Goal: Task Accomplishment & Management: Use online tool/utility

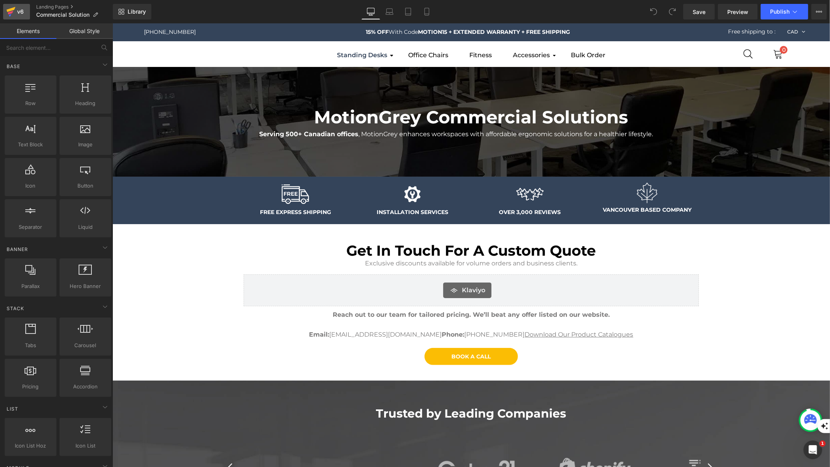
click at [22, 7] on div "v6" at bounding box center [21, 12] width 10 height 10
click at [12, 6] on icon at bounding box center [10, 11] width 9 height 19
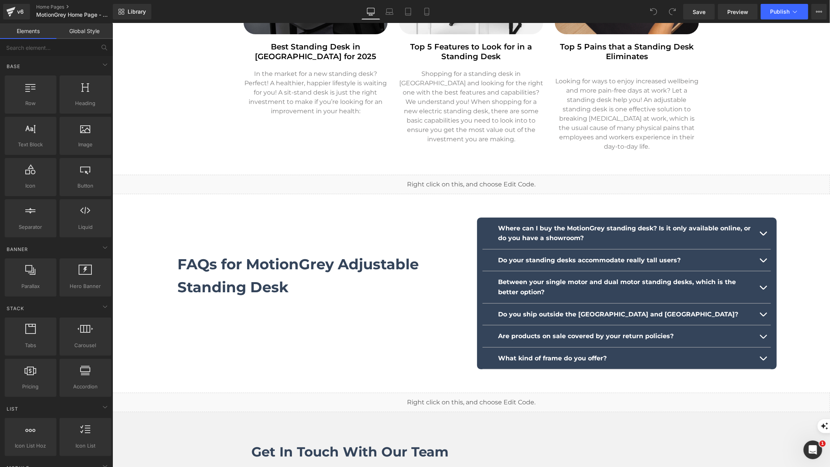
scroll to position [2502, 0]
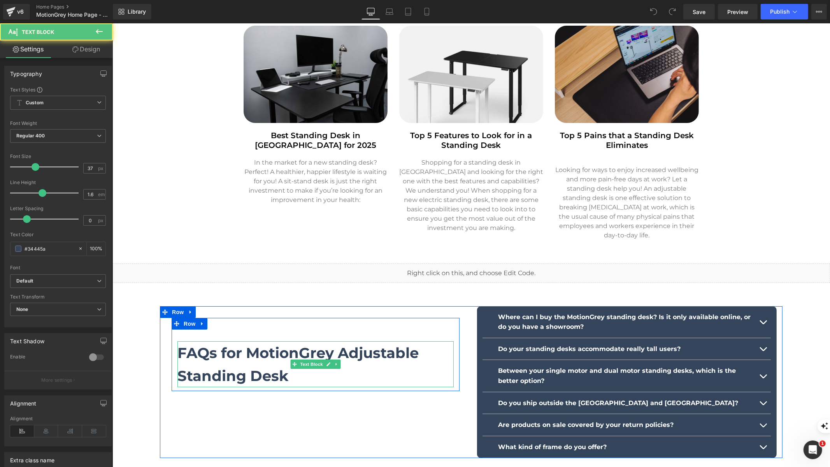
click at [322, 344] on b "FAQs for MotionGrey Adjustable Standing Desk" at bounding box center [297, 364] width 241 height 40
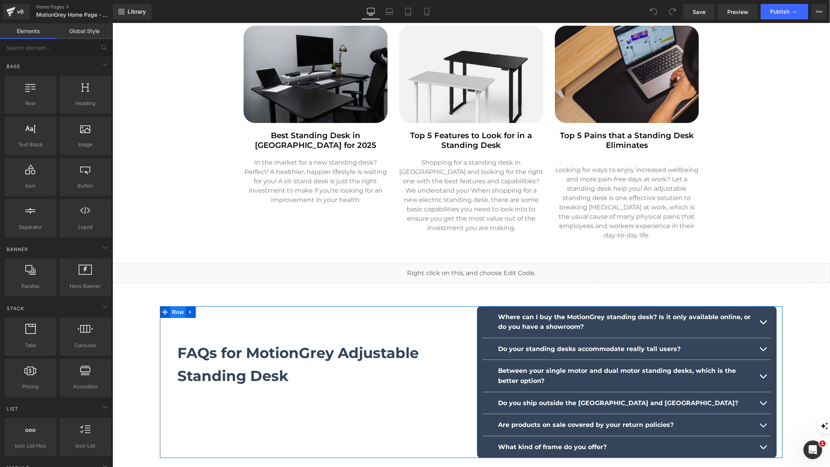
click at [173, 306] on span "Row" at bounding box center [178, 312] width 16 height 12
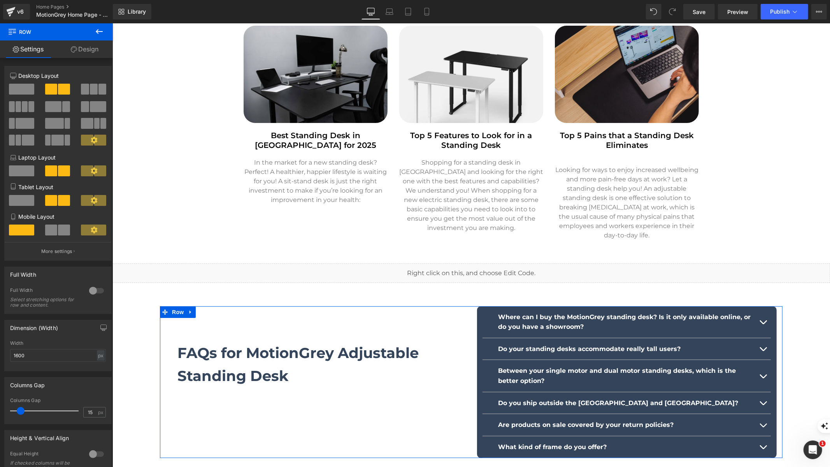
click at [188, 309] on icon at bounding box center [190, 312] width 5 height 6
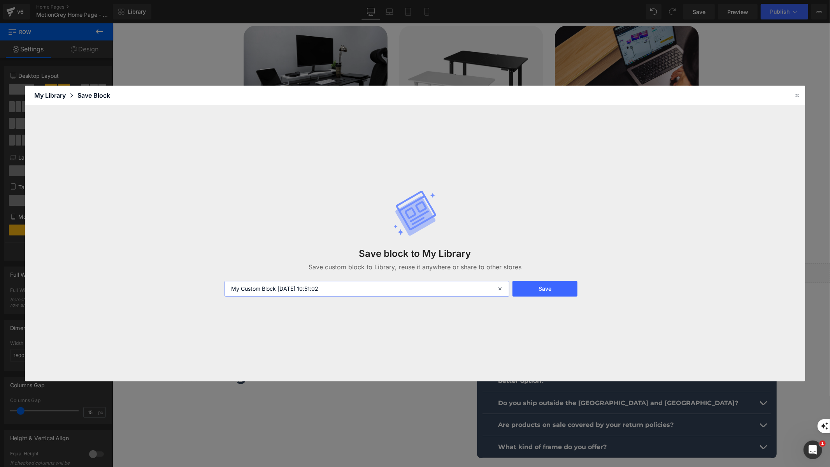
click at [260, 287] on input "My Custom Block 2025-09-09 10:51:02" at bounding box center [367, 289] width 285 height 16
click at [261, 287] on input "My Custom Block 2025-09-09 10:51:02" at bounding box center [367, 289] width 285 height 16
type input "FAQ Block"
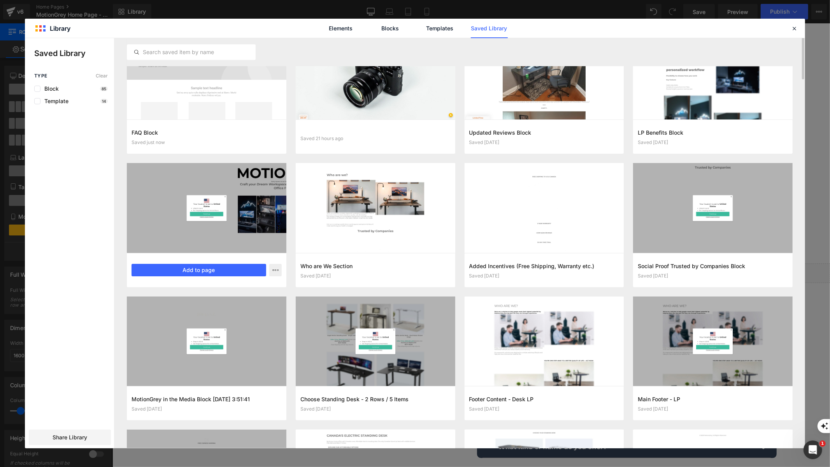
scroll to position [0, 0]
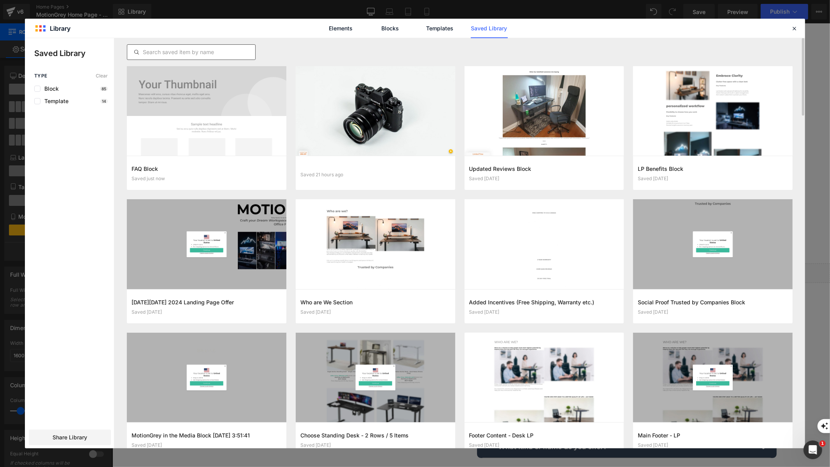
click at [200, 53] on input "text" at bounding box center [191, 51] width 128 height 9
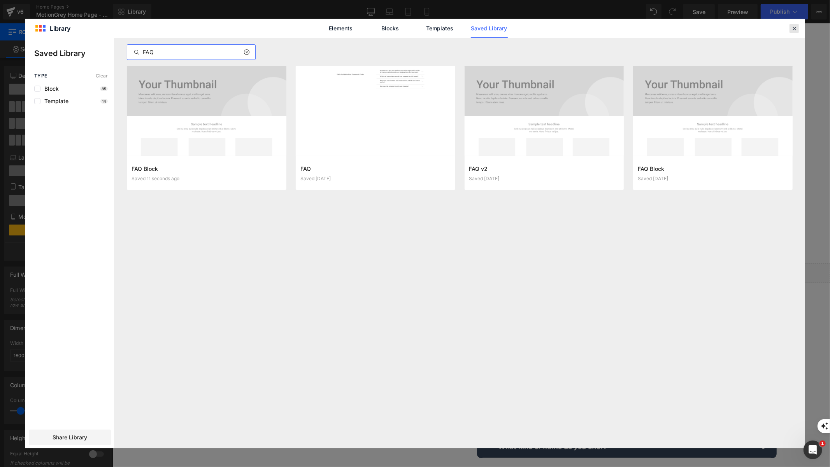
type input "FAQ"
click at [794, 26] on icon at bounding box center [794, 28] width 7 height 7
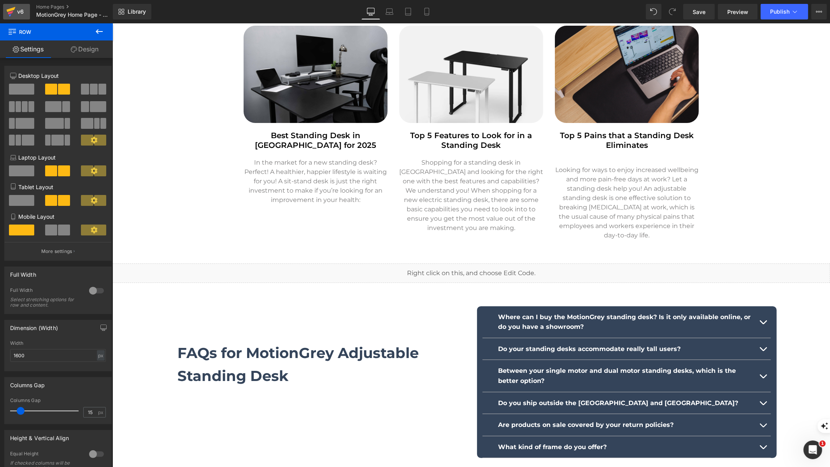
click at [23, 8] on div "v6" at bounding box center [21, 12] width 10 height 10
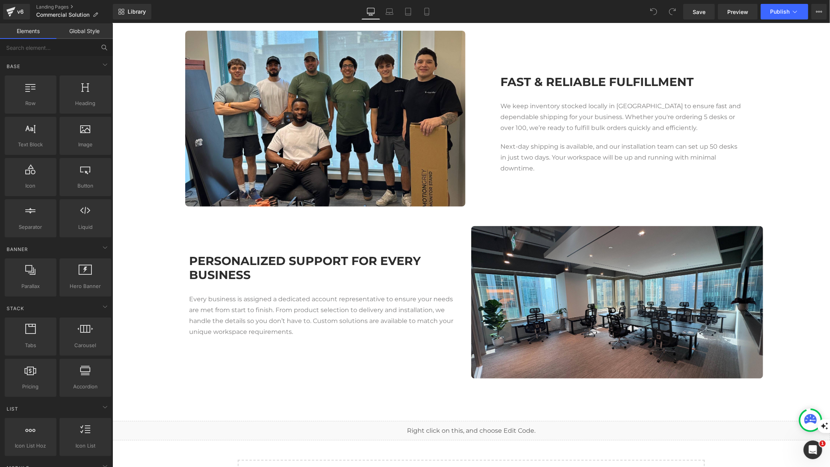
click at [106, 45] on icon at bounding box center [104, 47] width 7 height 7
click at [77, 48] on input "text" at bounding box center [48, 47] width 96 height 17
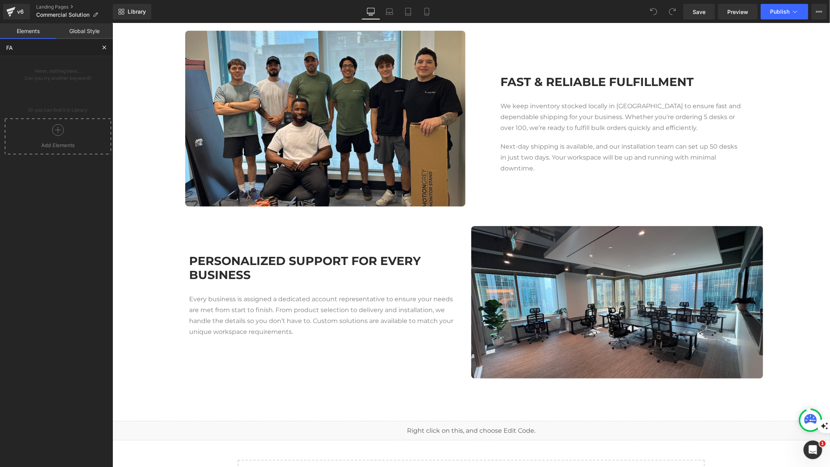
type input "F"
type input "l"
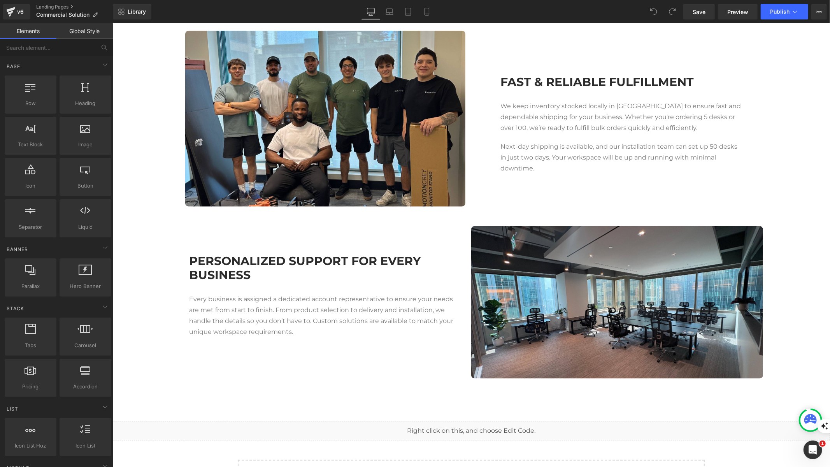
click at [80, 34] on link "Global Style" at bounding box center [84, 31] width 56 height 16
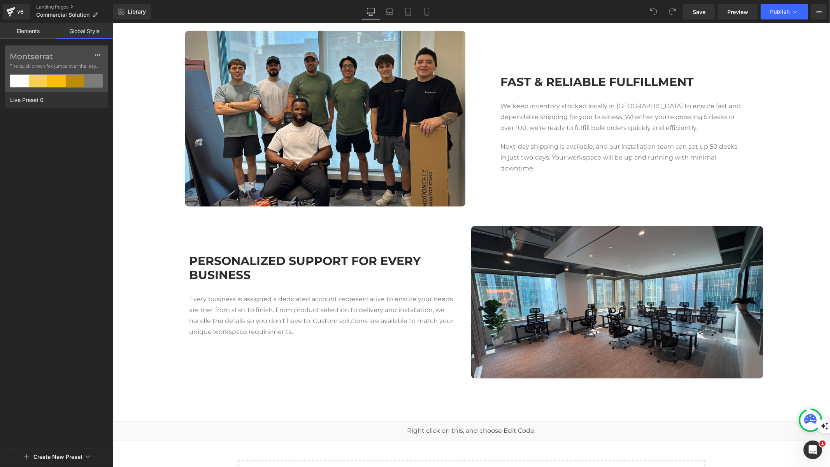
click at [16, 37] on link "Elements" at bounding box center [28, 31] width 56 height 16
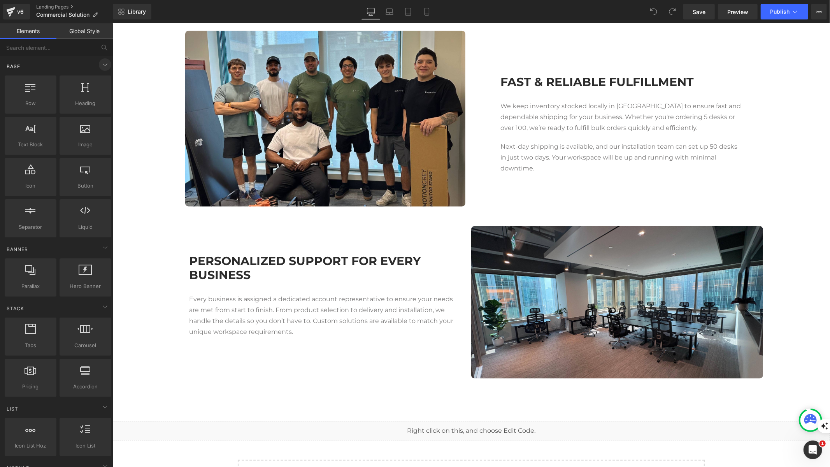
click at [105, 65] on icon at bounding box center [104, 64] width 9 height 9
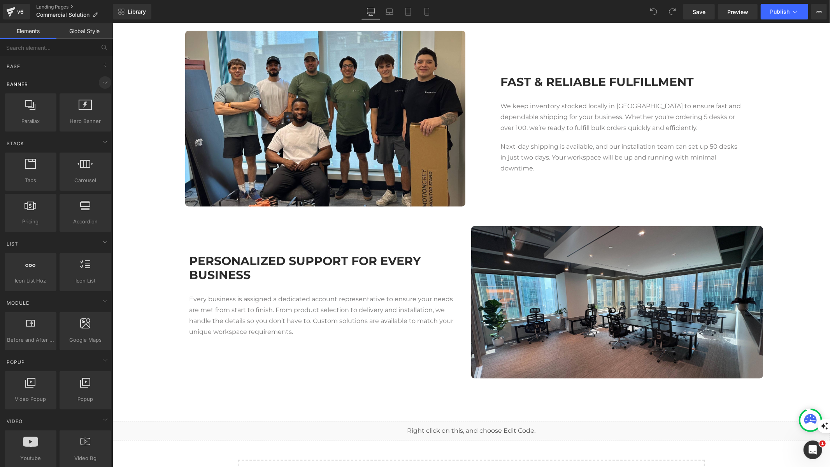
click at [103, 81] on icon at bounding box center [104, 82] width 9 height 9
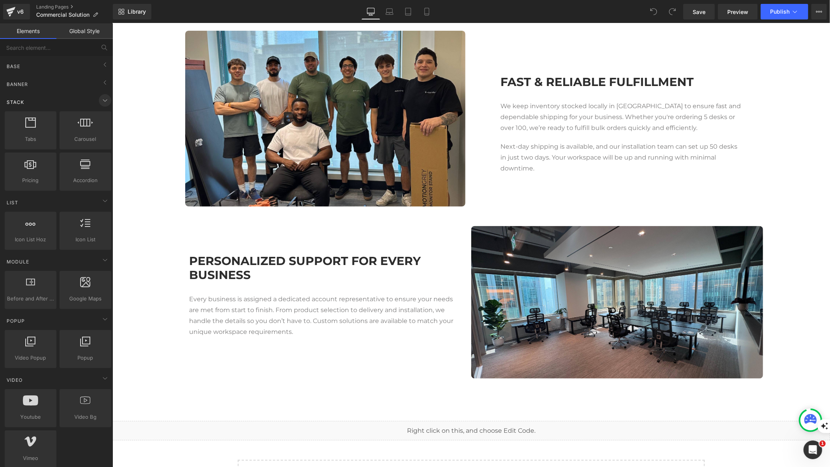
click at [100, 104] on icon at bounding box center [104, 100] width 9 height 9
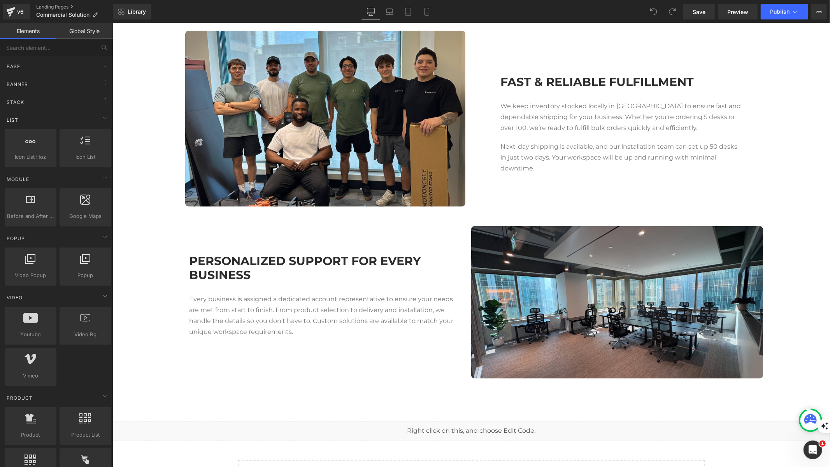
click at [98, 123] on div "List" at bounding box center [58, 120] width 110 height 16
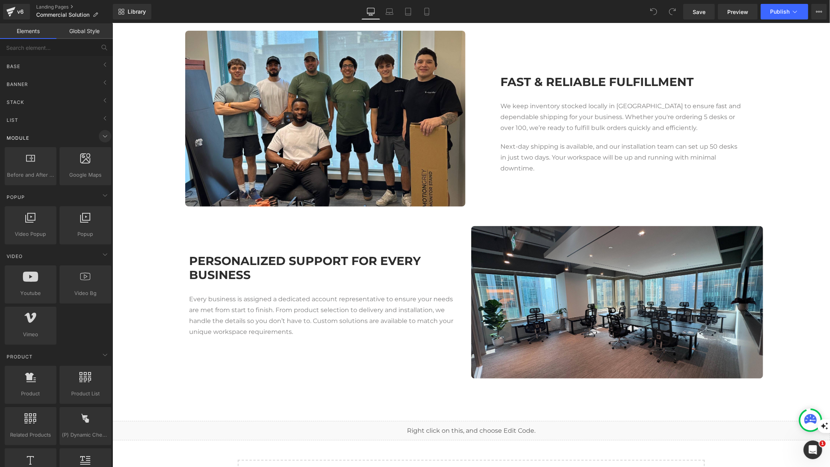
click at [100, 138] on icon at bounding box center [104, 136] width 9 height 9
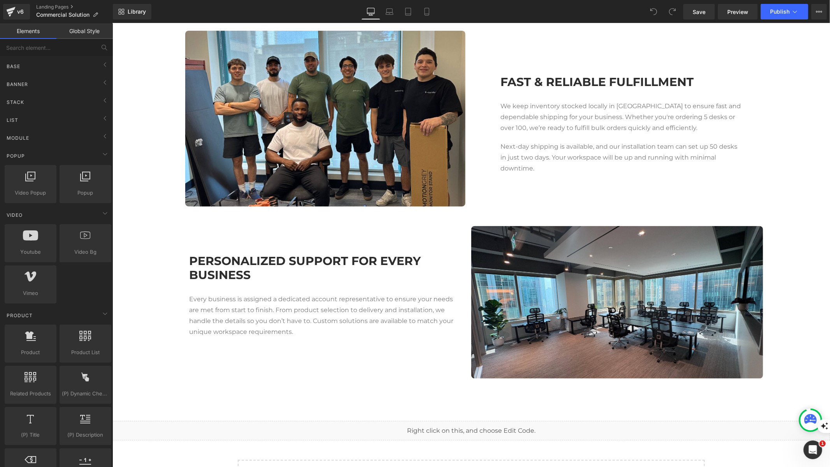
click at [84, 34] on link "Global Style" at bounding box center [84, 31] width 56 height 16
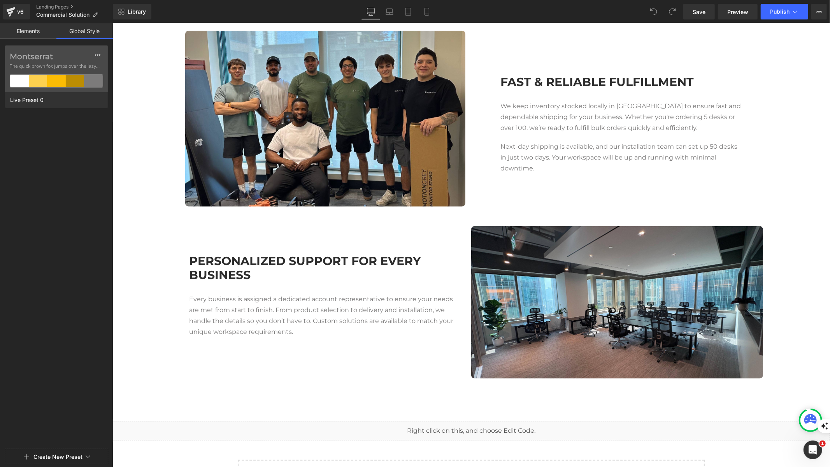
click at [21, 26] on link "Elements" at bounding box center [28, 31] width 56 height 16
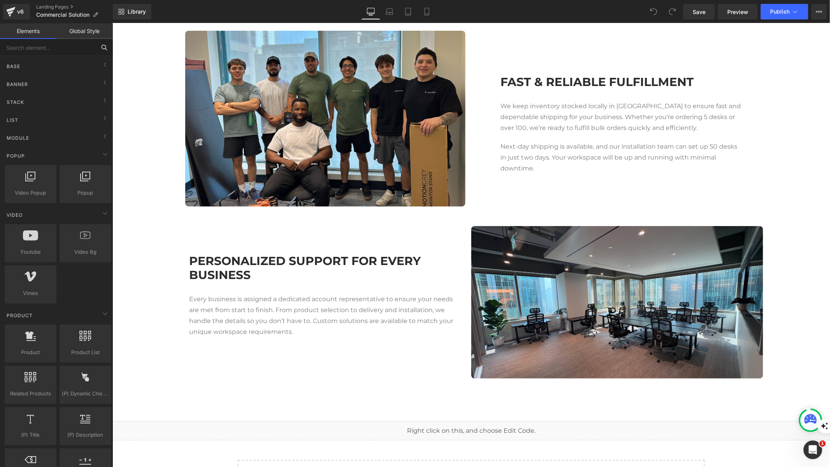
click at [45, 45] on input "text" at bounding box center [48, 47] width 96 height 17
click at [825, 10] on button "View Live Page View with current Template Save Template to Library Schedule Pub…" at bounding box center [820, 12] width 16 height 16
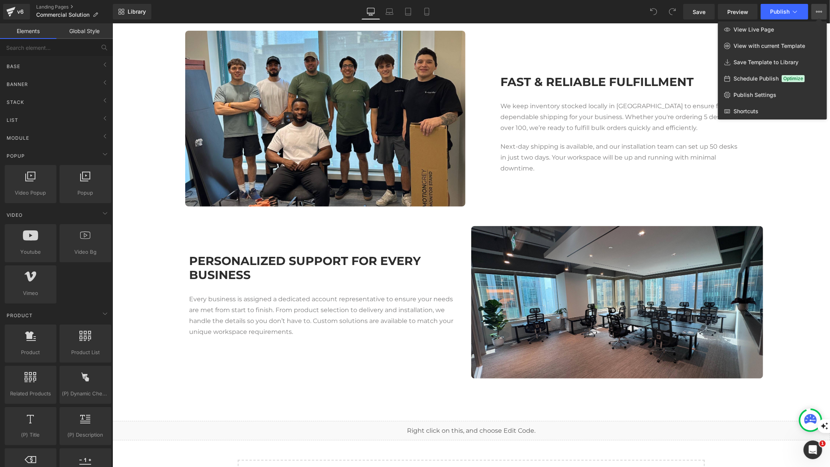
click at [191, 407] on div at bounding box center [472, 245] width 718 height 444
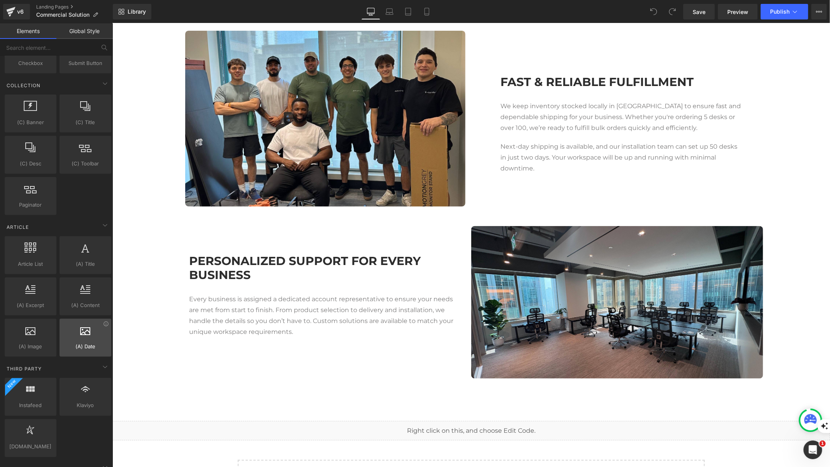
scroll to position [964, 0]
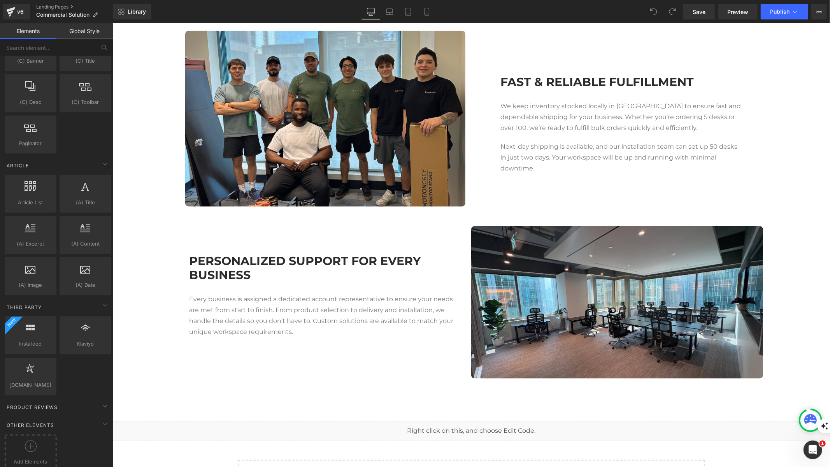
click at [35, 441] on icon at bounding box center [31, 447] width 12 height 12
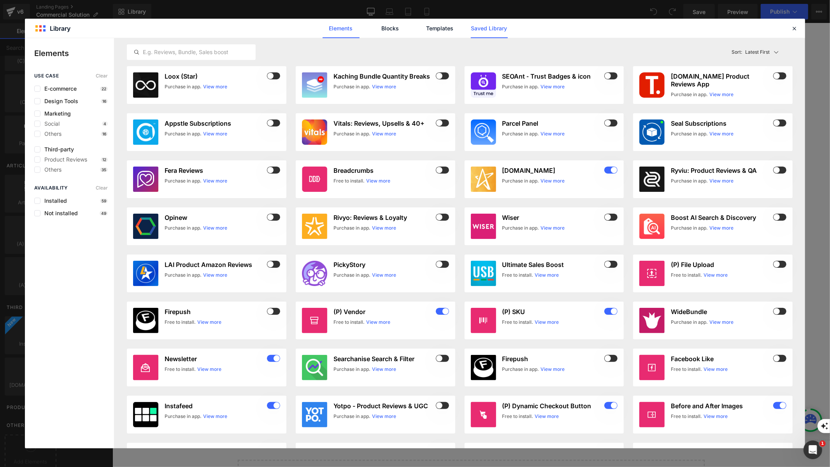
click at [494, 29] on link "Saved Library" at bounding box center [489, 28] width 37 height 19
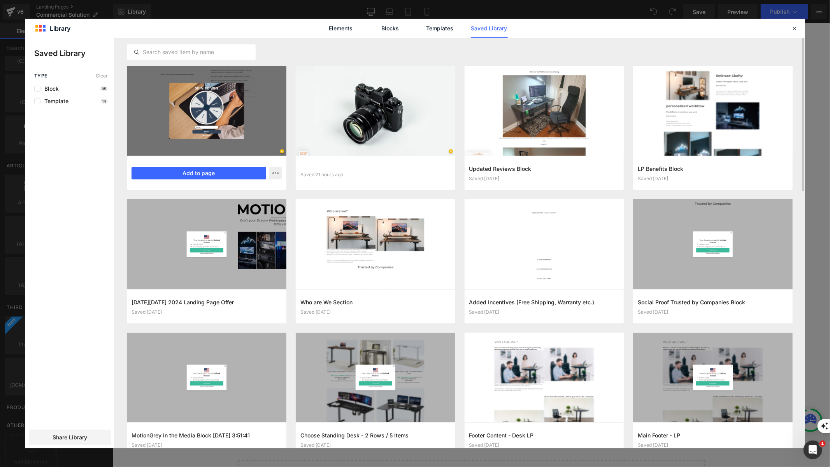
click at [197, 110] on div at bounding box center [207, 111] width 160 height 90
click at [234, 176] on button "Add to page" at bounding box center [199, 173] width 135 height 12
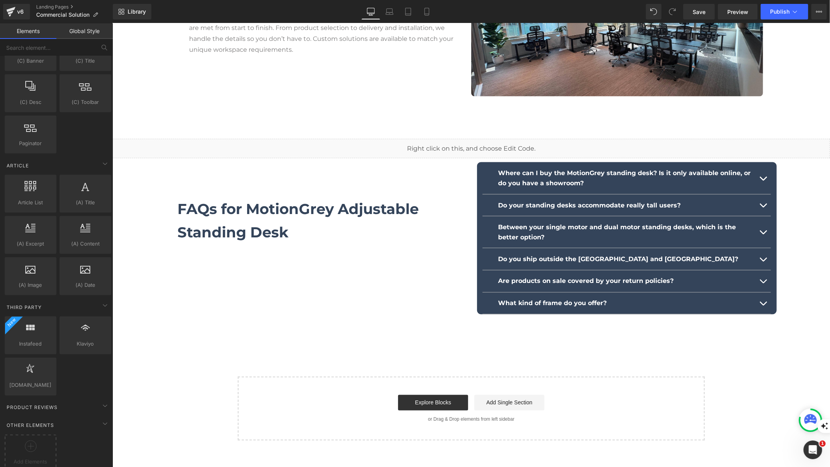
scroll to position [983, 0]
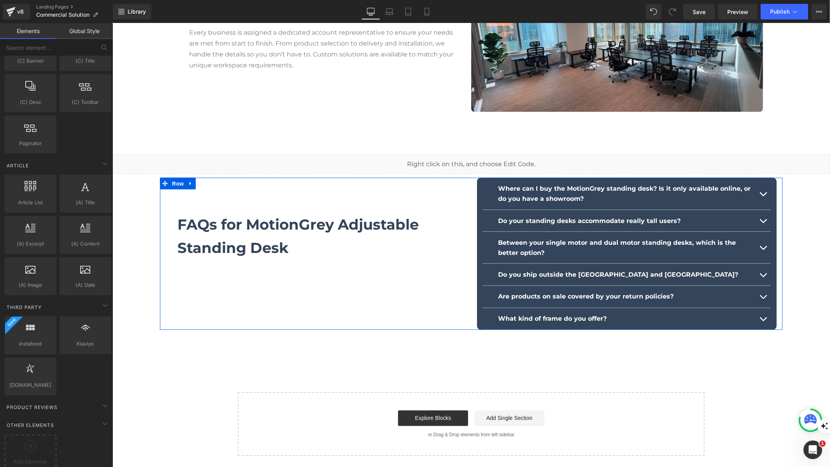
click at [419, 297] on div "FAQs for MotionGrey Adjustable Standing Desk Text Block Row Row Where can I buy…" at bounding box center [471, 254] width 623 height 152
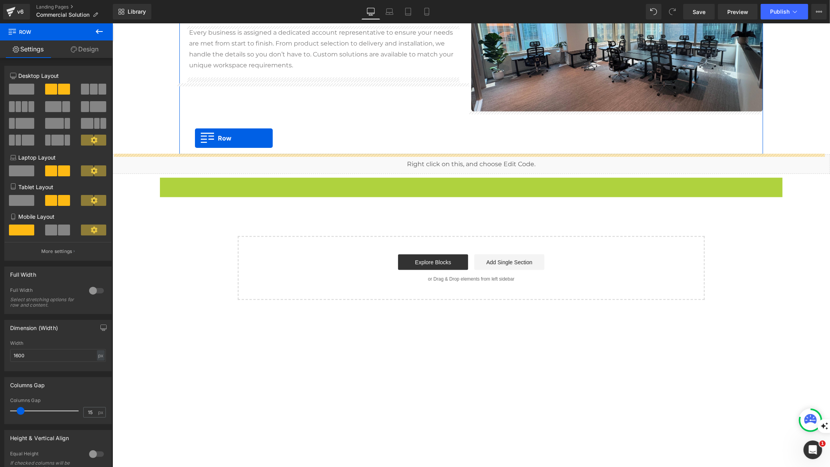
drag, startPoint x: 173, startPoint y: 183, endPoint x: 195, endPoint y: 138, distance: 49.6
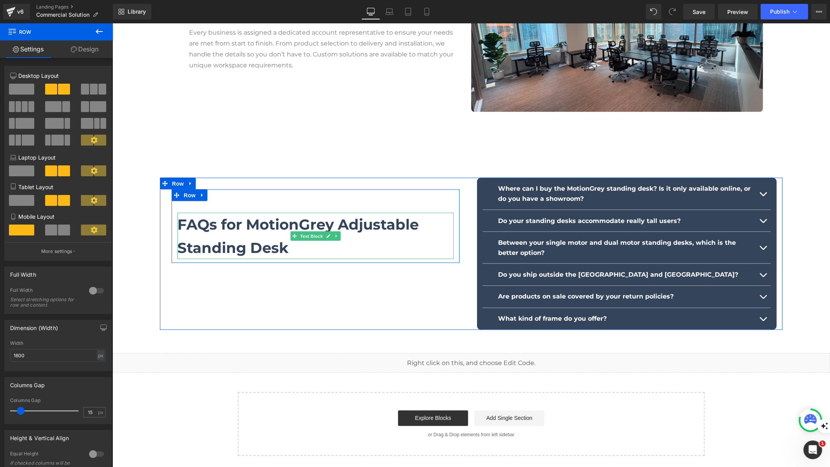
click at [308, 243] on p "FAQs for MotionGrey Adjustable Standing Desk" at bounding box center [315, 236] width 276 height 46
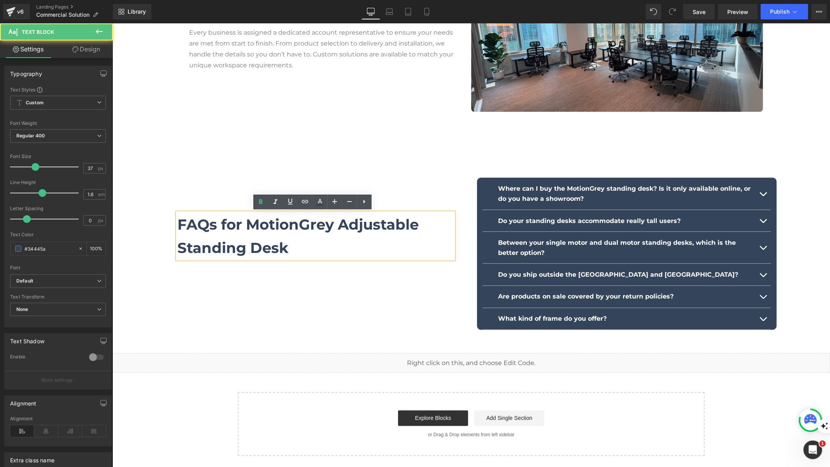
click at [335, 248] on p "FAQs for MotionGrey Adjustable Standing Desk" at bounding box center [315, 236] width 276 height 46
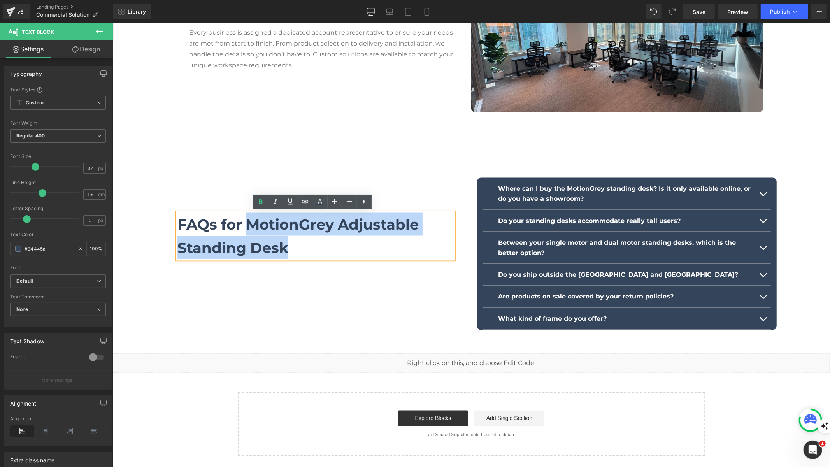
drag, startPoint x: 302, startPoint y: 252, endPoint x: 244, endPoint y: 229, distance: 62.5
click at [244, 229] on p "FAQs for MotionGrey Adjustable Standing Desk" at bounding box center [315, 236] width 276 height 46
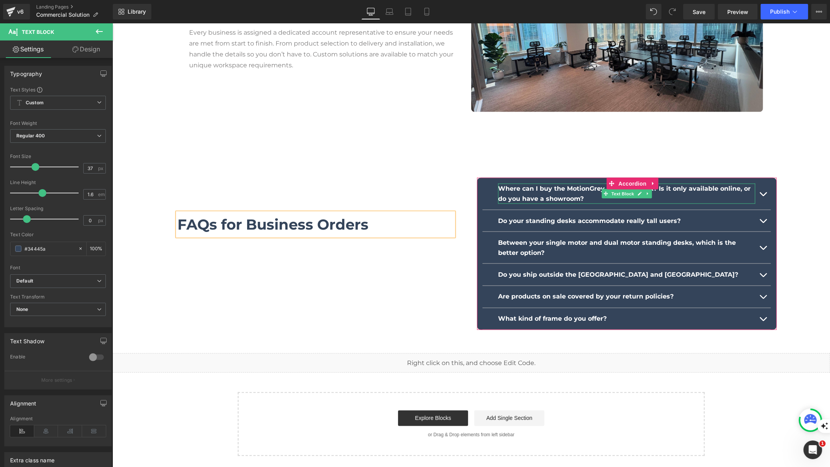
click at [552, 195] on b "Where can I buy the MotionGrey standing desk? Is it only available online, or d…" at bounding box center [624, 194] width 253 height 18
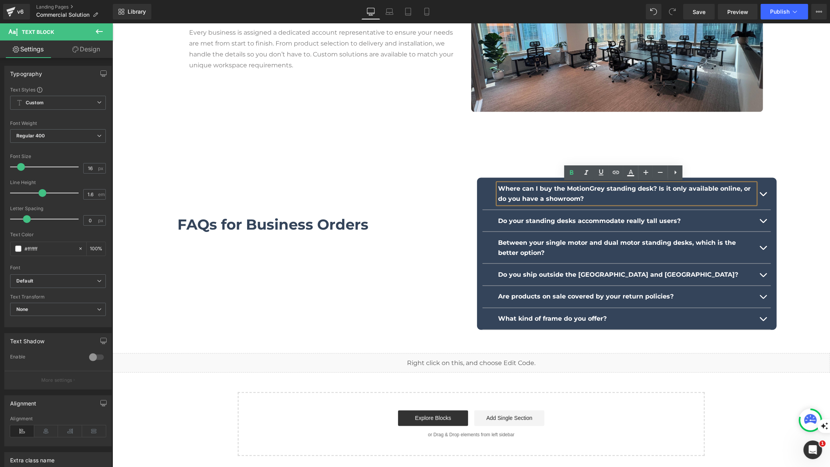
click at [552, 194] on b "Where can I buy the MotionGrey standing desk? Is it only available online, or d…" at bounding box center [624, 194] width 253 height 18
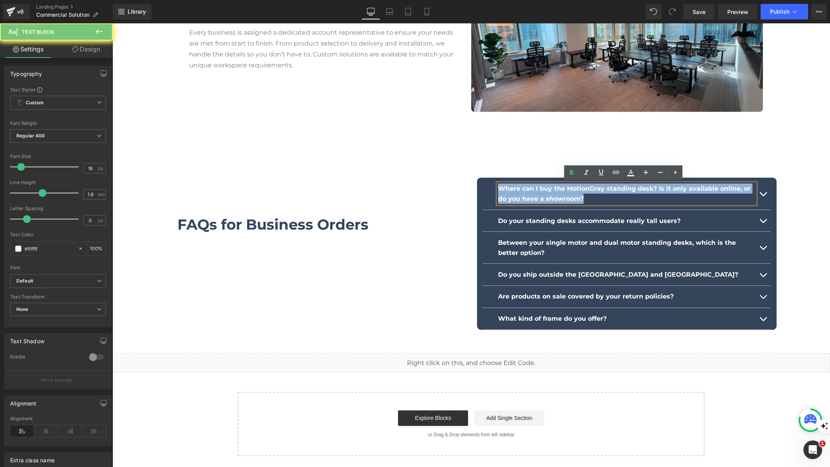
click at [552, 194] on b "Where can I buy the MotionGrey standing desk? Is it only available online, or d…" at bounding box center [624, 194] width 253 height 18
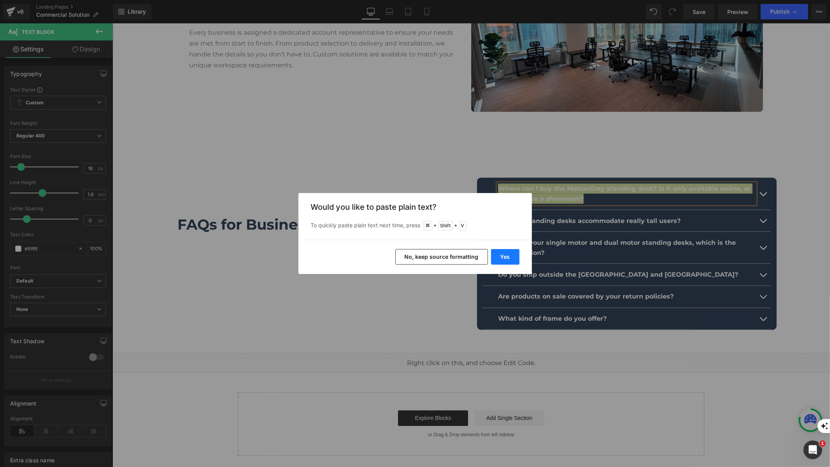
click at [509, 259] on button "Yes" at bounding box center [505, 257] width 28 height 16
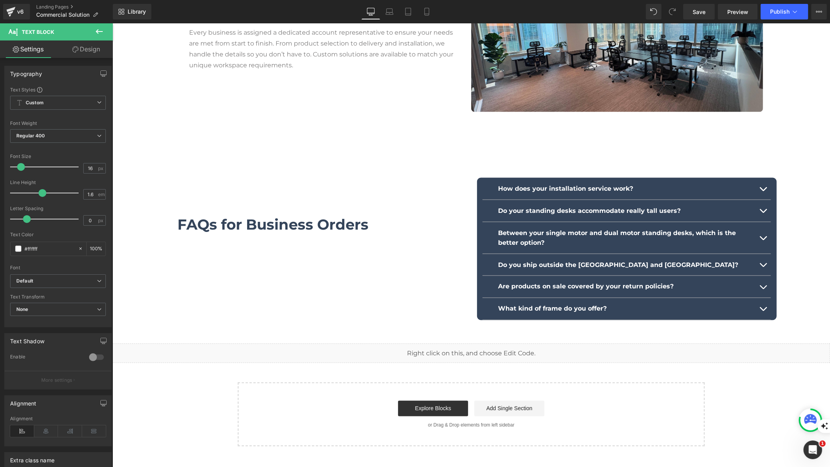
click at [759, 187] on button "button" at bounding box center [763, 189] width 16 height 22
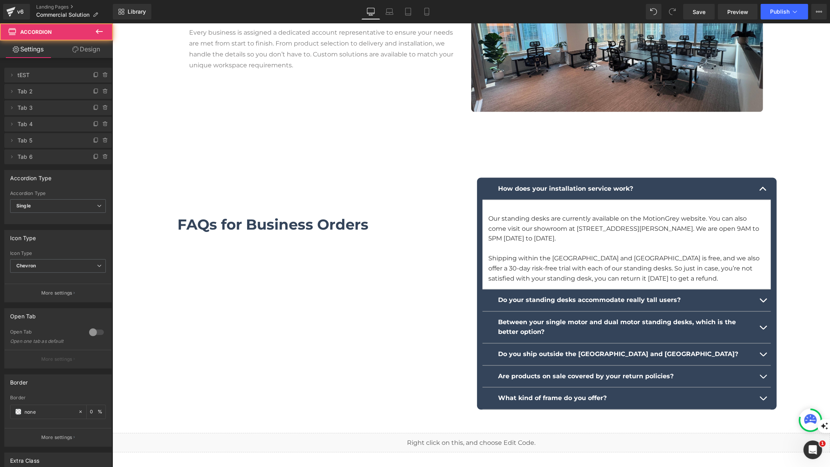
click at [638, 283] on article "Our standing desks are currently available on the MotionGrey website. You can a…" at bounding box center [626, 245] width 288 height 90
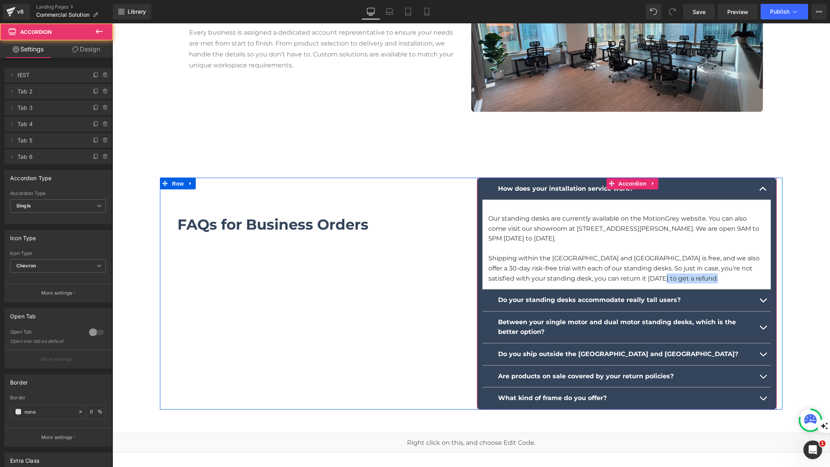
click at [638, 283] on article "Our standing desks are currently available on the MotionGrey website. You can a…" at bounding box center [626, 245] width 288 height 90
click at [637, 277] on p "Shipping within the [GEOGRAPHIC_DATA] and [GEOGRAPHIC_DATA] is free, and we als…" at bounding box center [626, 268] width 277 height 30
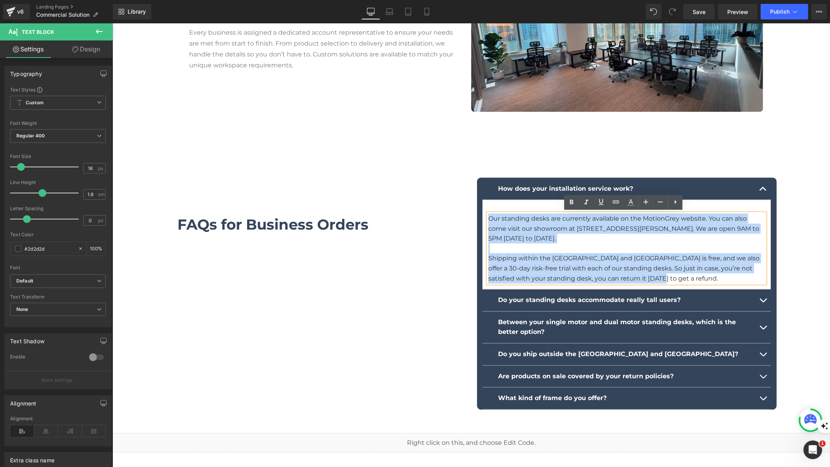
drag, startPoint x: 634, startPoint y: 277, endPoint x: 481, endPoint y: 208, distance: 167.8
click at [482, 208] on article "Our standing desks are currently available on the MotionGrey website. You can a…" at bounding box center [626, 245] width 288 height 90
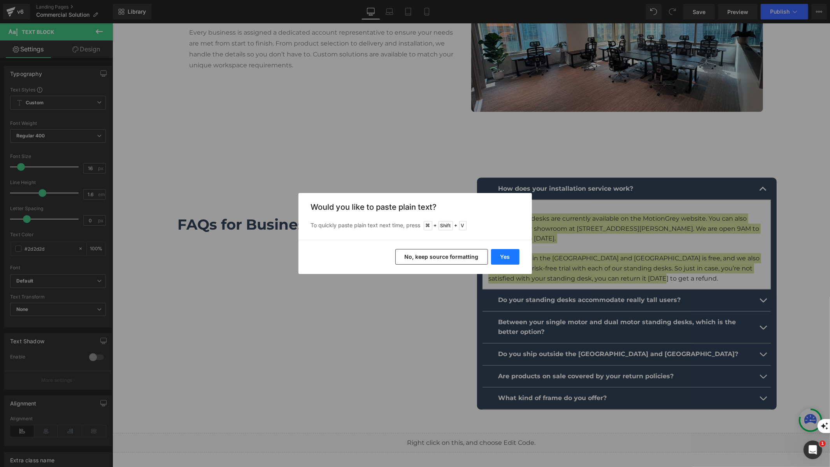
click at [505, 260] on button "Yes" at bounding box center [505, 257] width 28 height 16
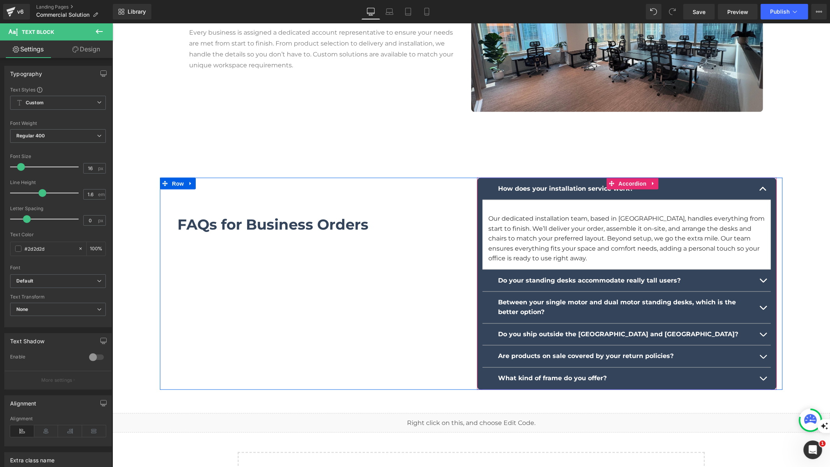
click at [760, 190] on button "button" at bounding box center [763, 189] width 16 height 22
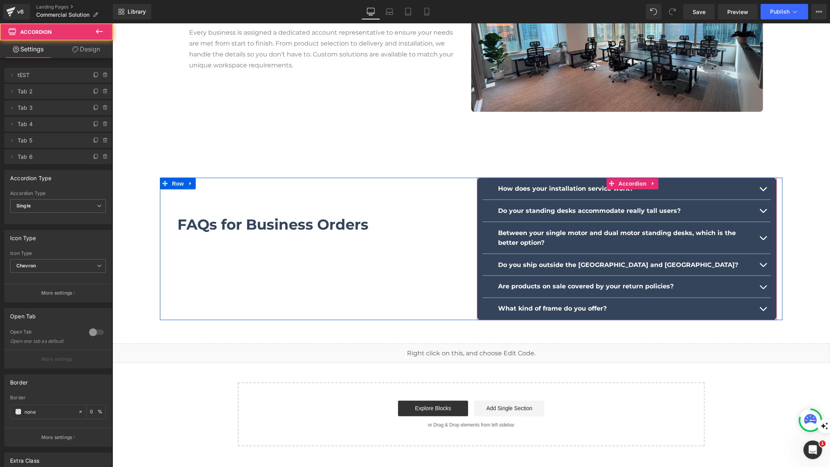
click at [763, 213] on span "button" at bounding box center [763, 213] width 0 height 0
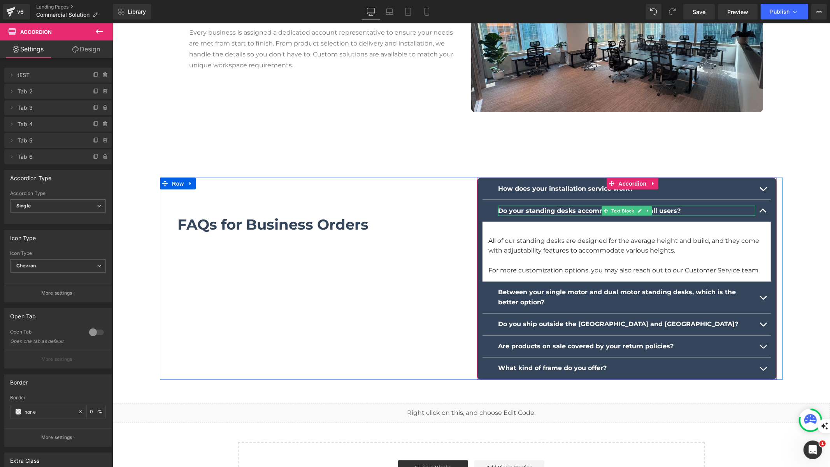
click at [522, 210] on strong "Do your standing desks accommodate really tall users?" at bounding box center [589, 210] width 183 height 7
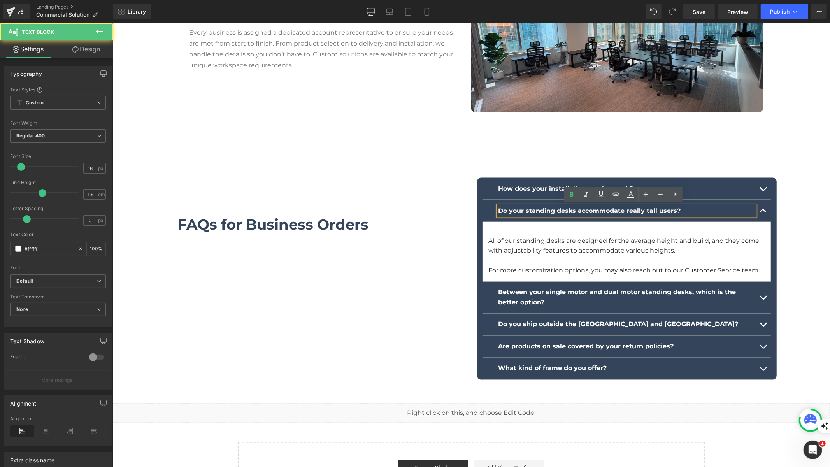
click at [522, 210] on strong "Do your standing desks accommodate really tall users?" at bounding box center [589, 210] width 183 height 7
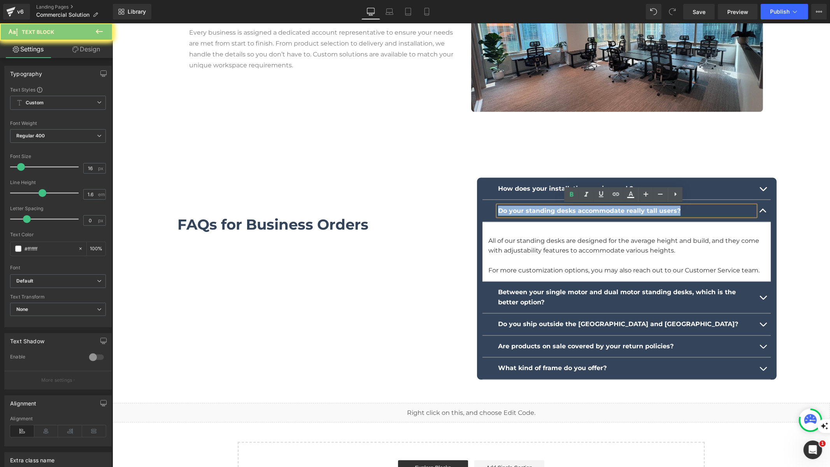
click at [522, 210] on strong "Do your standing desks accommodate really tall users?" at bounding box center [589, 210] width 183 height 7
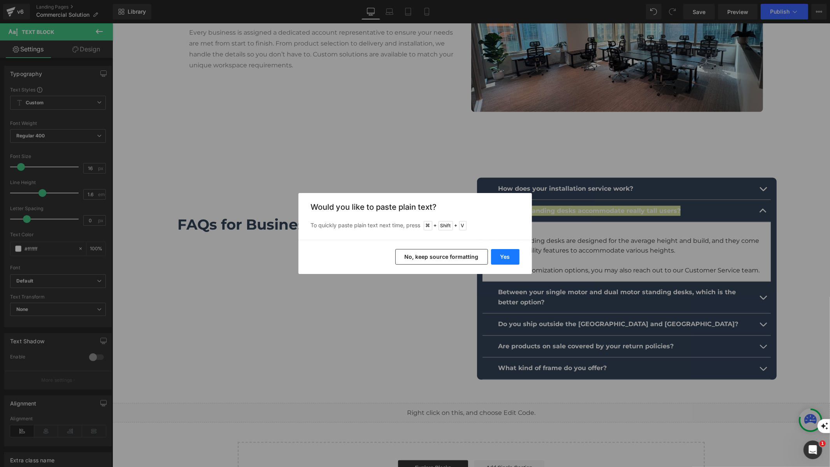
click at [505, 256] on button "Yes" at bounding box center [505, 257] width 28 height 16
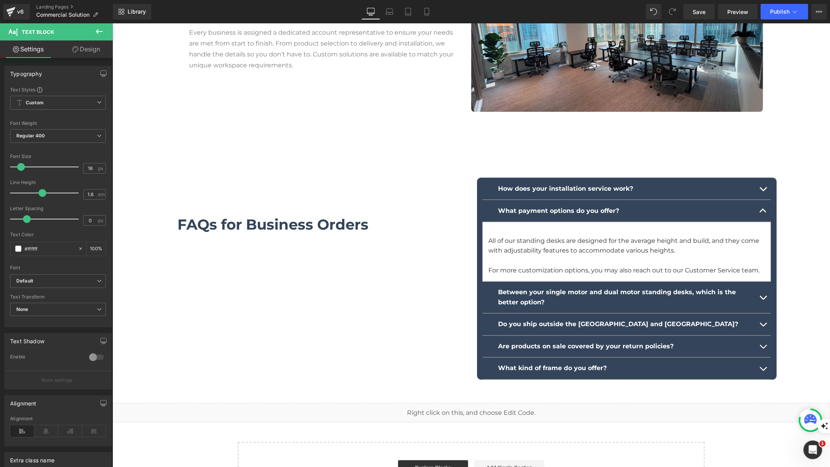
click at [593, 247] on p "All of our standing desks are designed for the average height and build, and th…" at bounding box center [626, 246] width 277 height 20
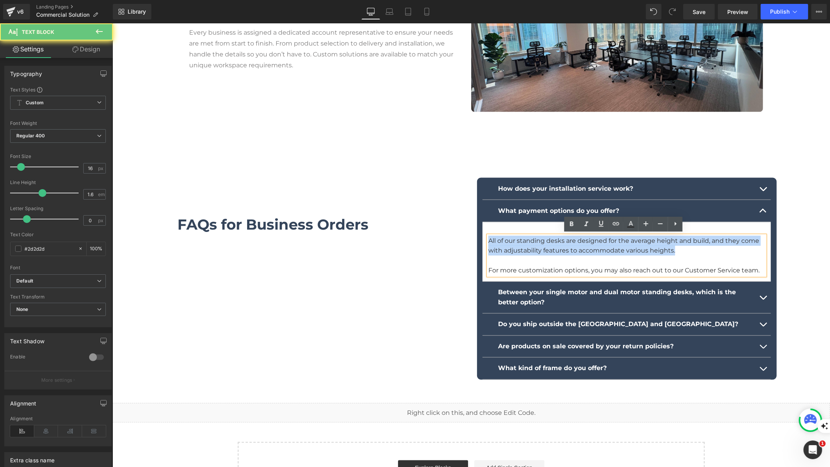
click at [593, 247] on p "All of our standing desks are designed for the average height and build, and th…" at bounding box center [626, 246] width 277 height 20
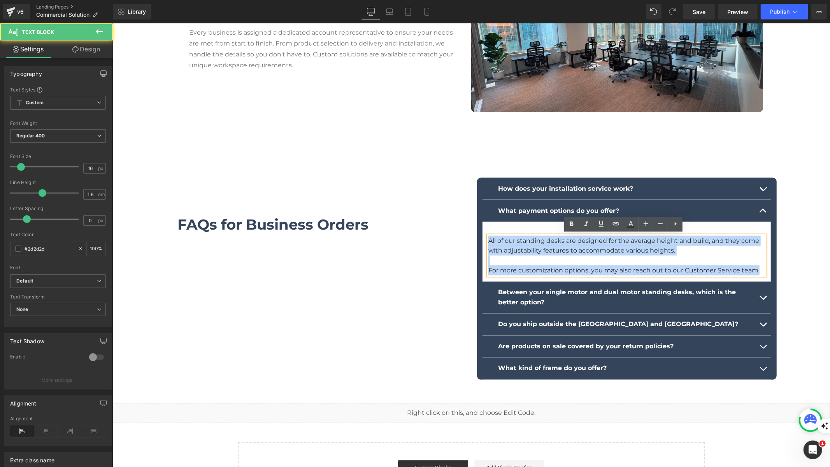
drag, startPoint x: 757, startPoint y: 270, endPoint x: 469, endPoint y: 230, distance: 291.2
click at [471, 230] on div "How does your installation service work? Text Block Text Block What payment opt…" at bounding box center [626, 279] width 311 height 202
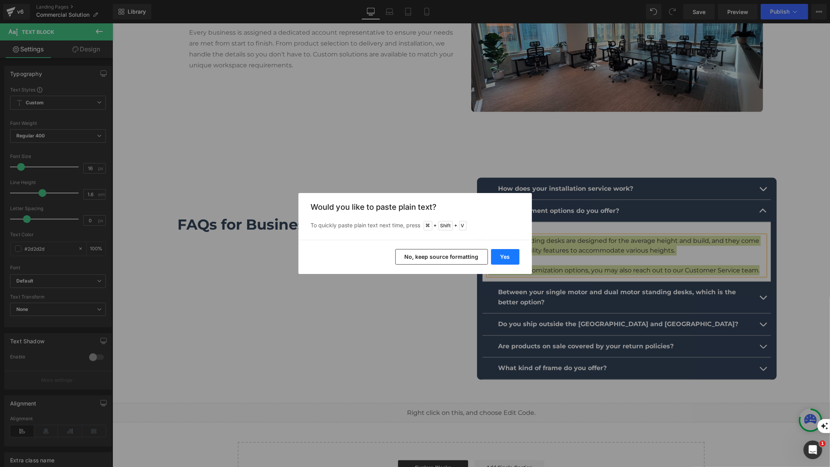
click at [495, 256] on button "Yes" at bounding box center [505, 257] width 28 height 16
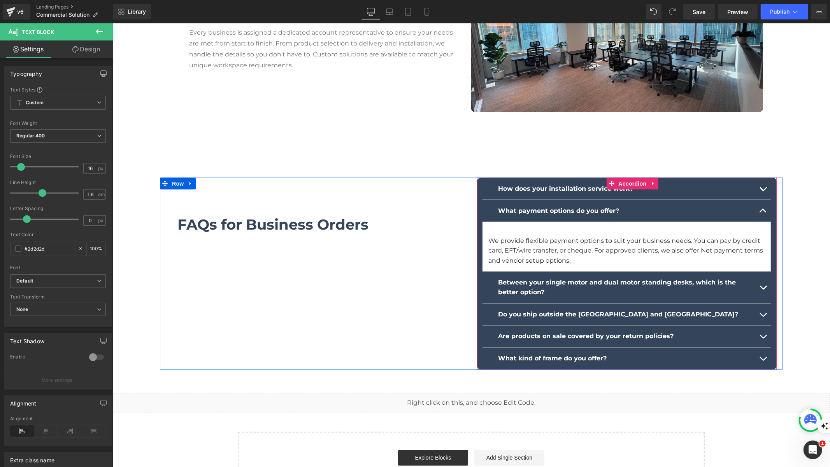
click at [755, 211] on button "button" at bounding box center [763, 211] width 16 height 22
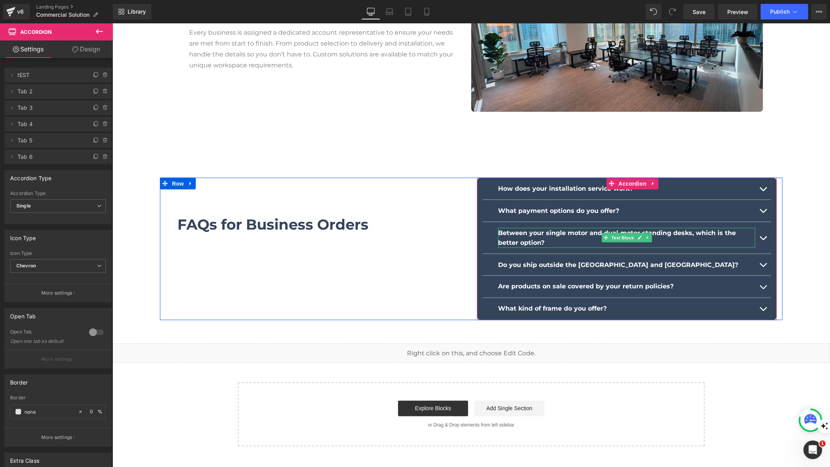
click at [529, 236] on p "Between your single motor and dual motor standing desks, which is the better op…" at bounding box center [626, 238] width 257 height 20
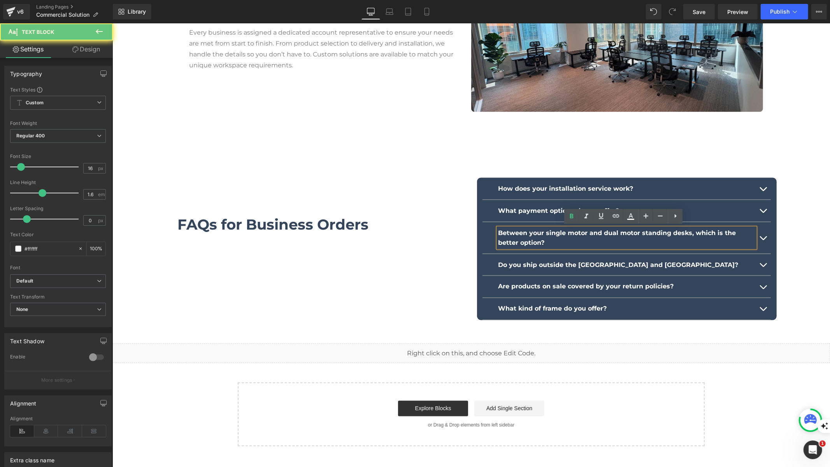
click at [529, 236] on p "Between your single motor and dual motor standing desks, which is the better op…" at bounding box center [626, 238] width 257 height 20
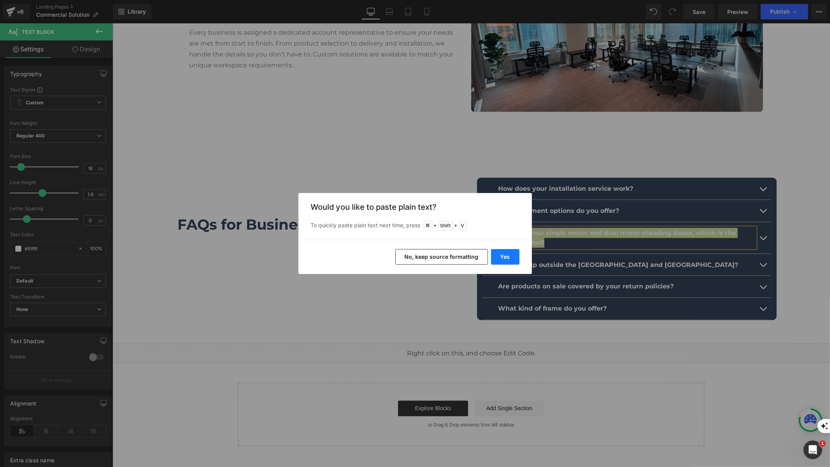
click at [501, 255] on button "Yes" at bounding box center [505, 257] width 28 height 16
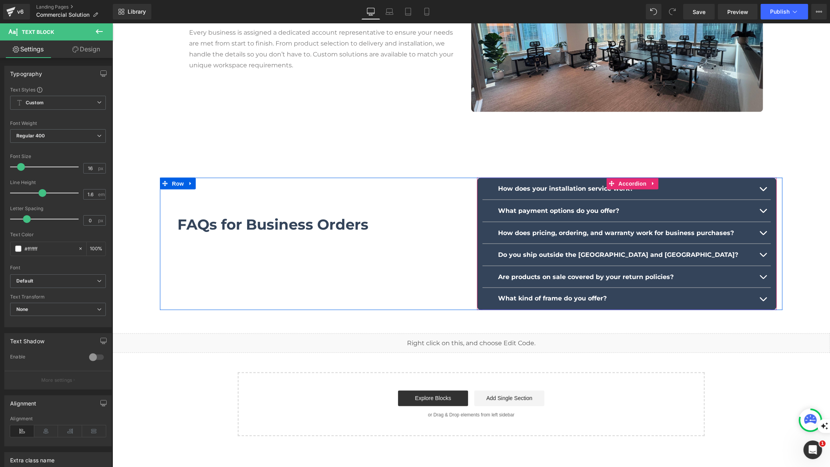
click at [763, 235] on span "button" at bounding box center [763, 235] width 0 height 0
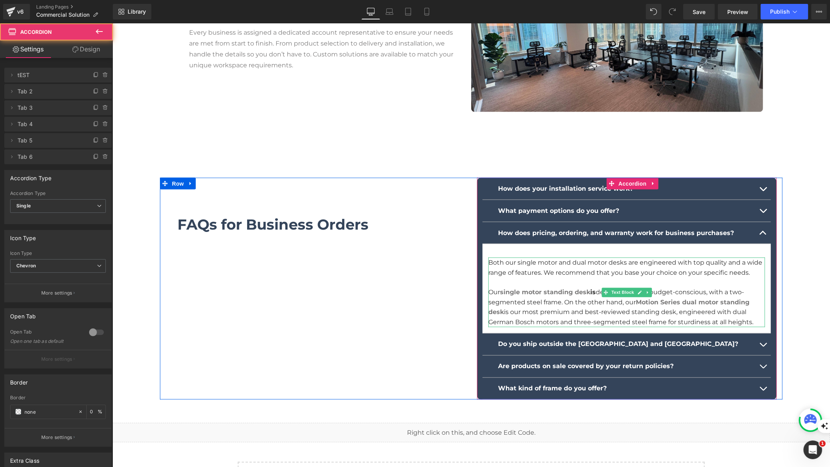
click at [604, 296] on p "Our single motor standing desk is designed for the budget-conscious, with a two…" at bounding box center [626, 307] width 277 height 40
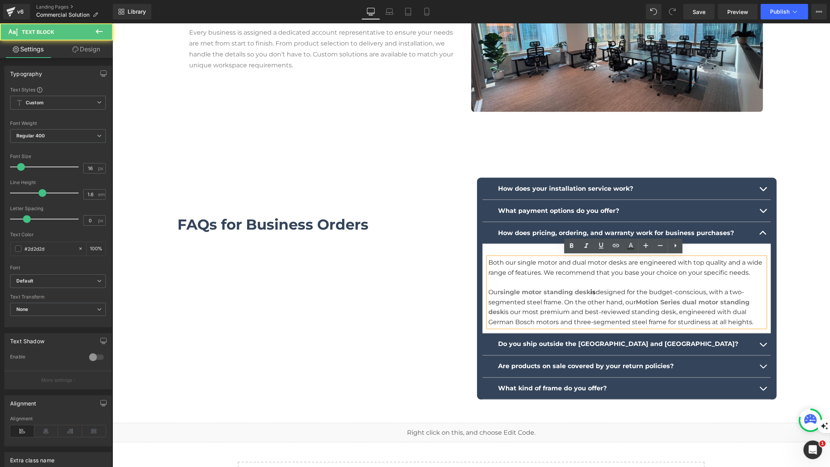
drag, startPoint x: 754, startPoint y: 319, endPoint x: 514, endPoint y: 246, distance: 250.9
click at [514, 246] on article "Both our single motor and dual motor desks are engineered with top quality and …" at bounding box center [626, 289] width 288 height 90
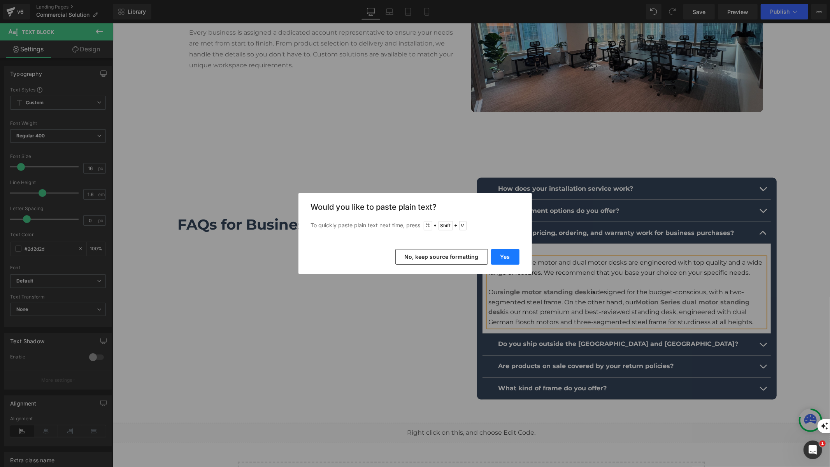
click at [507, 256] on button "Yes" at bounding box center [505, 257] width 28 height 16
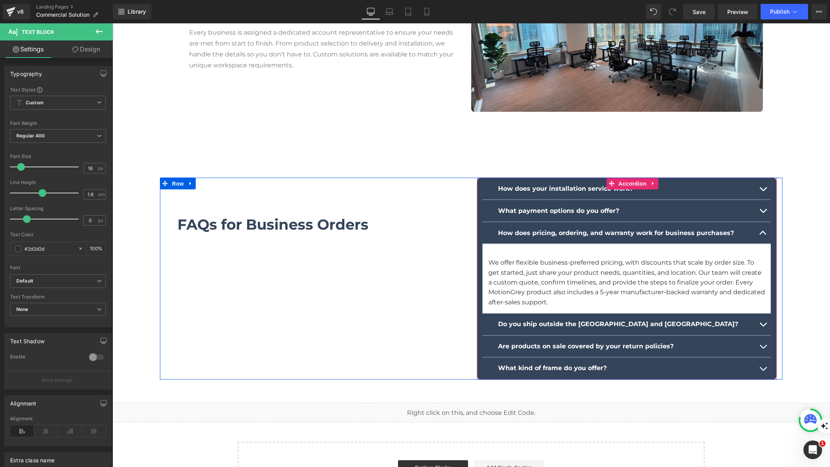
click at [761, 227] on button "button" at bounding box center [763, 233] width 16 height 22
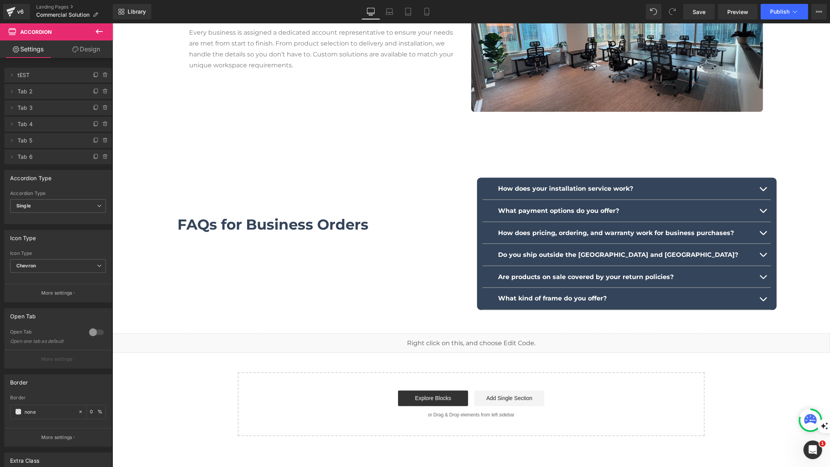
click at [584, 254] on b "Do you ship outside the US and Canada?" at bounding box center [618, 254] width 240 height 7
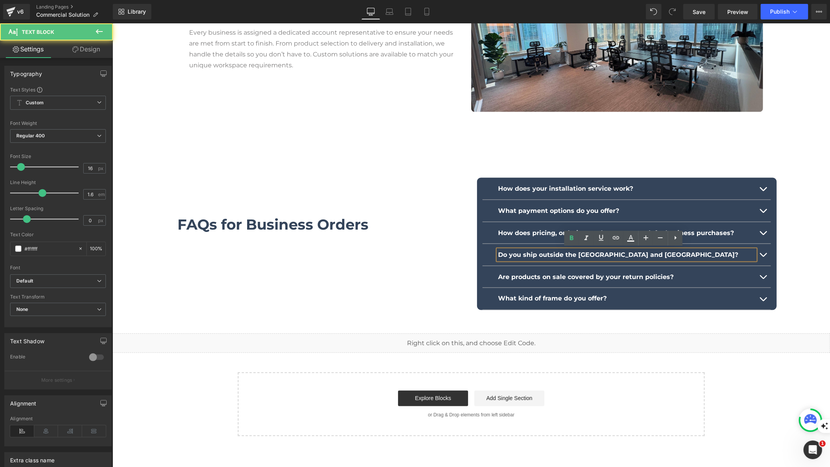
click at [584, 254] on b "Do you ship outside the US and Canada?" at bounding box center [618, 254] width 240 height 7
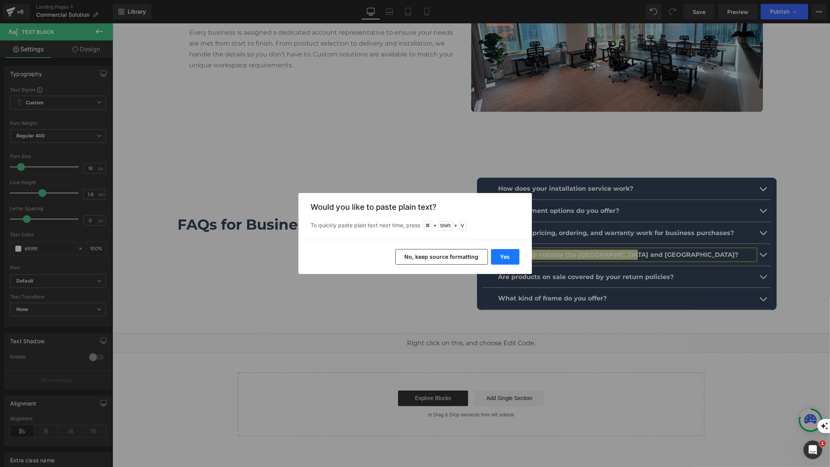
click at [506, 256] on button "Yes" at bounding box center [505, 257] width 28 height 16
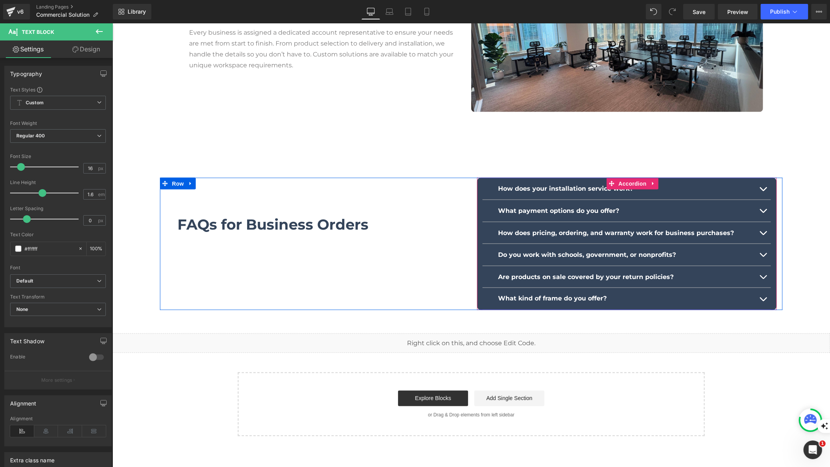
click at [763, 257] on span "button" at bounding box center [763, 257] width 0 height 0
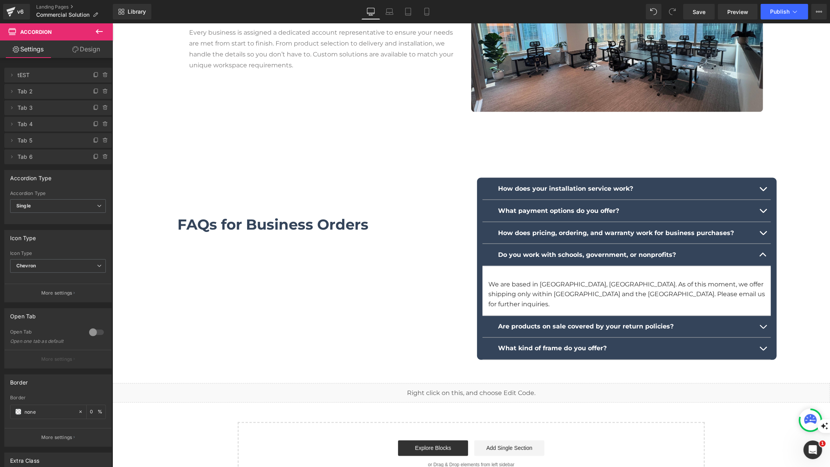
click at [576, 286] on p "We are based in Vancouver, Canada. As of this moment, we offer shipping only wi…" at bounding box center [626, 295] width 277 height 30
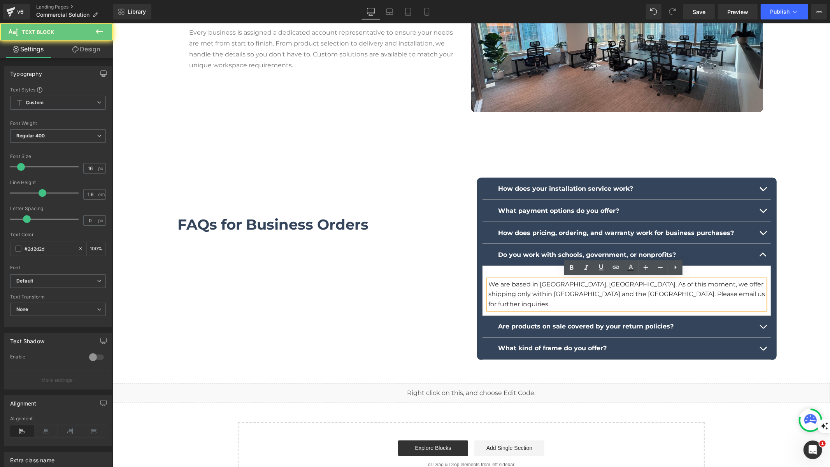
click at [576, 286] on p "We are based in Vancouver, Canada. As of this moment, we offer shipping only wi…" at bounding box center [626, 295] width 277 height 30
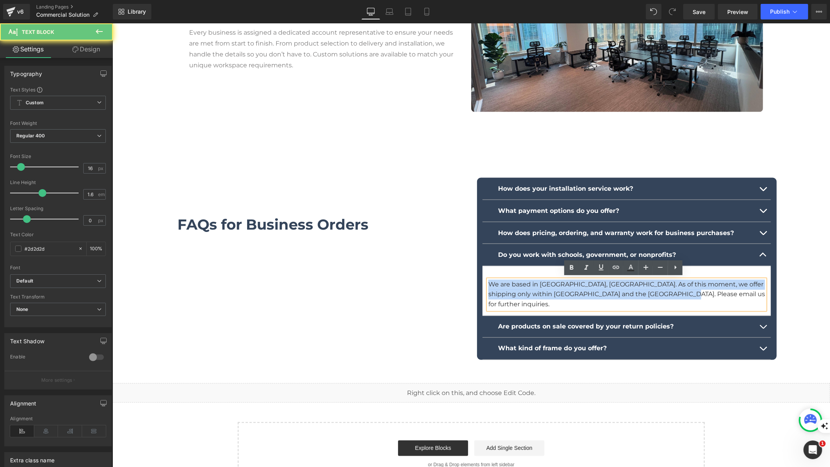
click at [576, 286] on p "We are based in Vancouver, Canada. As of this moment, we offer shipping only wi…" at bounding box center [626, 295] width 277 height 30
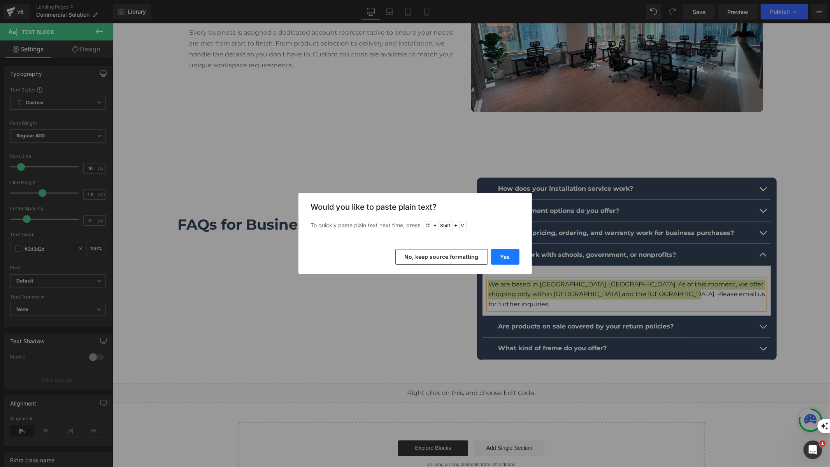
click at [501, 257] on button "Yes" at bounding box center [505, 257] width 28 height 16
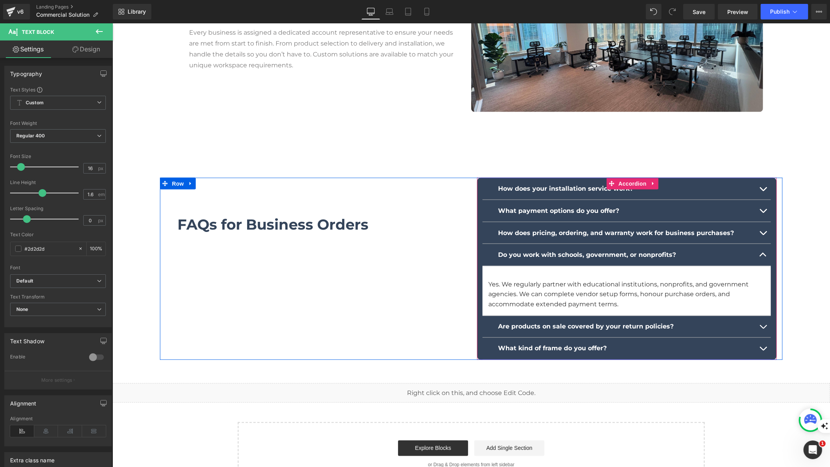
click at [762, 325] on button "button" at bounding box center [763, 327] width 16 height 22
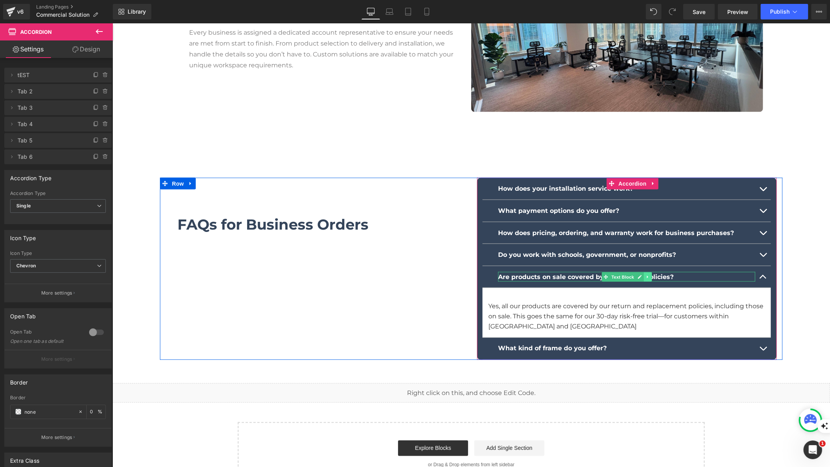
click at [645, 276] on icon at bounding box center [647, 276] width 4 height 5
click at [647, 275] on link at bounding box center [651, 276] width 8 height 9
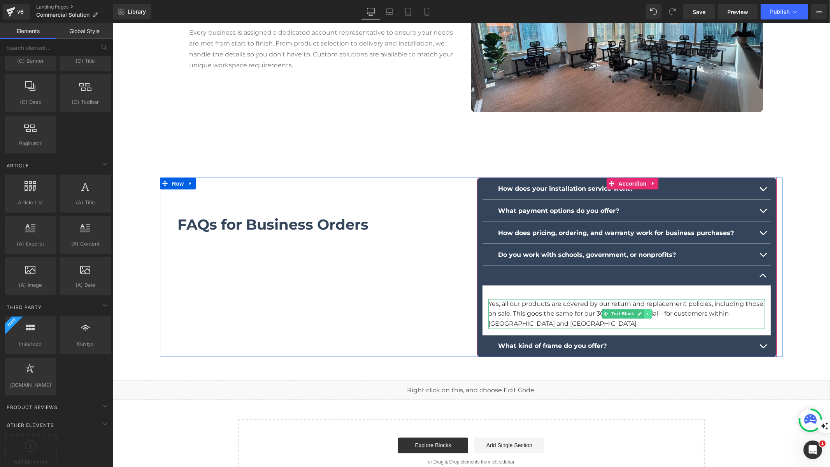
click at [645, 313] on icon at bounding box center [647, 313] width 4 height 5
click at [651, 312] on link at bounding box center [651, 313] width 8 height 9
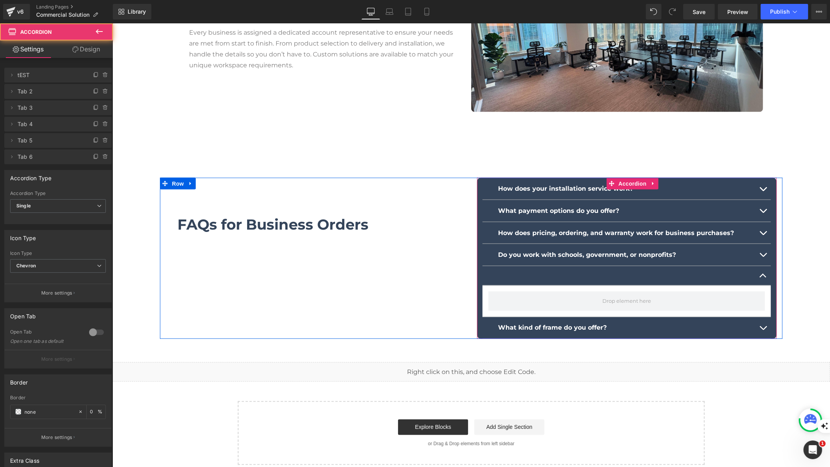
click at [756, 276] on button "button" at bounding box center [763, 275] width 16 height 19
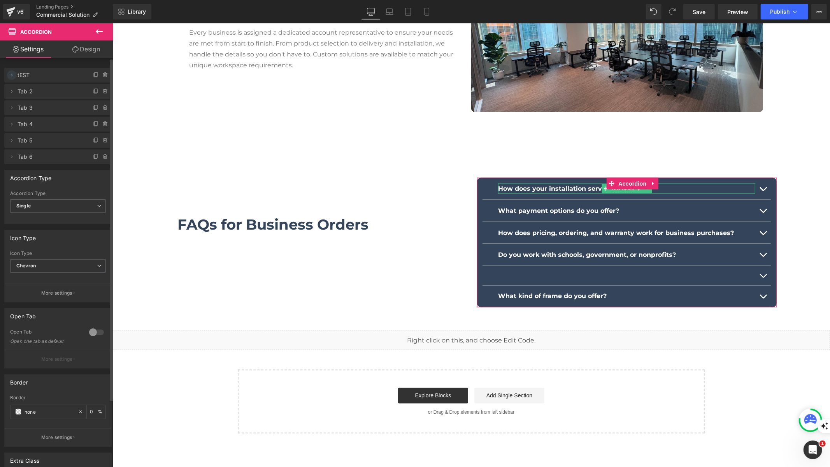
click at [11, 74] on icon at bounding box center [12, 75] width 6 height 6
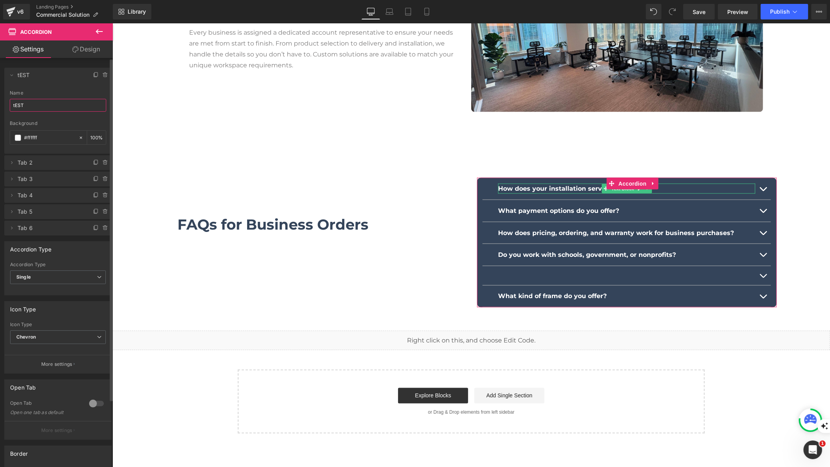
click at [31, 108] on input "tEST" at bounding box center [58, 105] width 97 height 13
type input "Tab 1"
click at [11, 74] on icon at bounding box center [12, 75] width 6 height 6
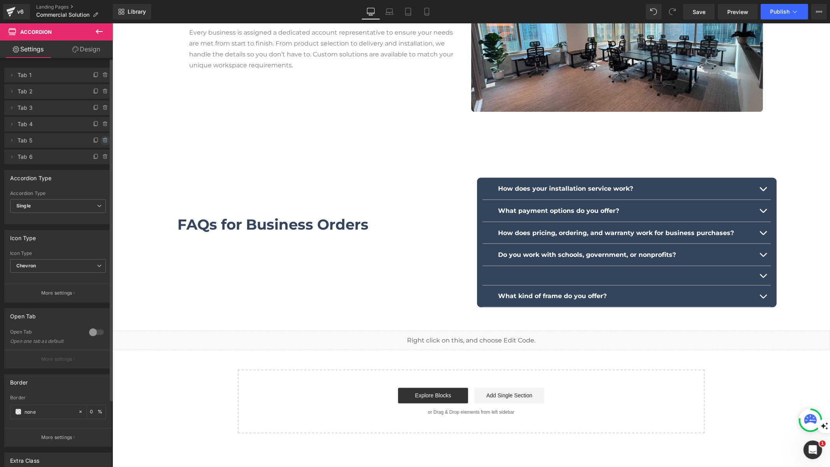
click at [104, 139] on icon at bounding box center [105, 140] width 6 height 6
click at [102, 144] on button "Delete" at bounding box center [97, 141] width 25 height 10
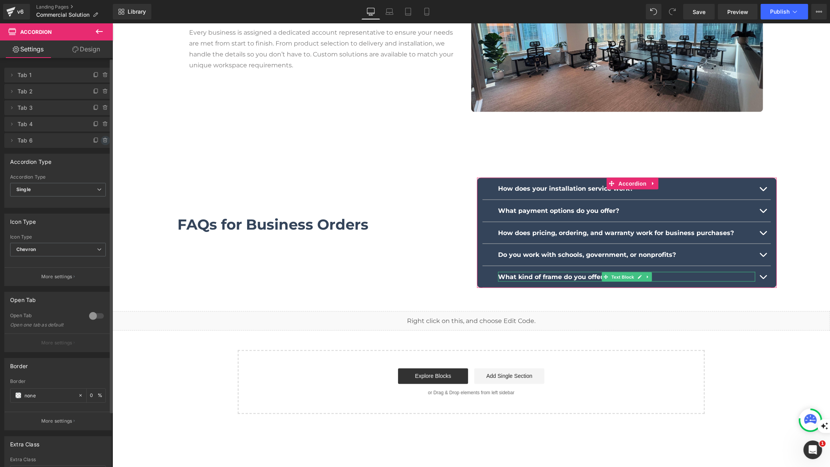
click at [102, 138] on icon at bounding box center [105, 140] width 6 height 6
click at [99, 141] on button "Delete" at bounding box center [97, 141] width 25 height 10
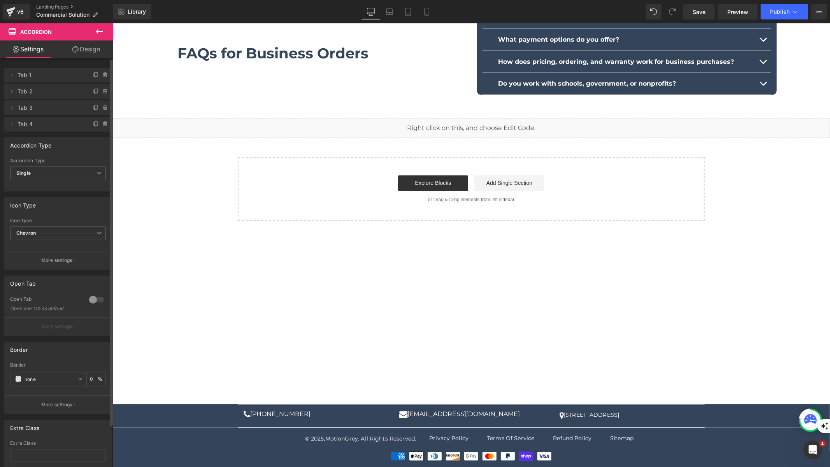
scroll to position [970, 0]
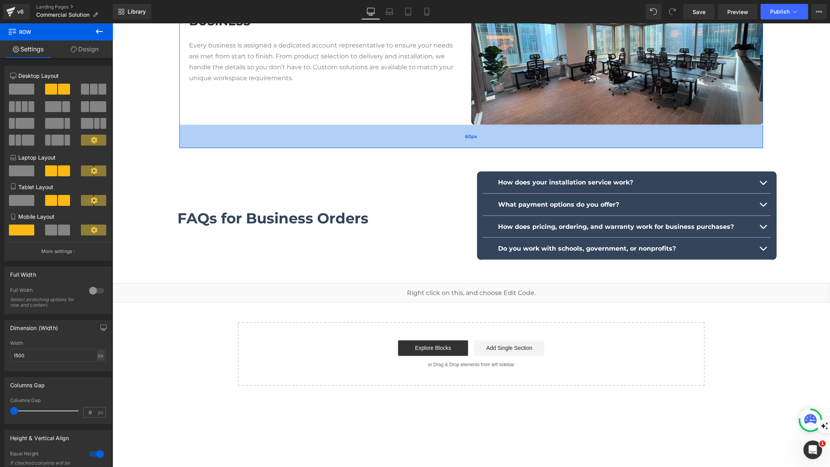
drag, startPoint x: 559, startPoint y: 146, endPoint x: 563, endPoint y: 127, distance: 19.4
click at [563, 127] on div "60px" at bounding box center [471, 136] width 584 height 23
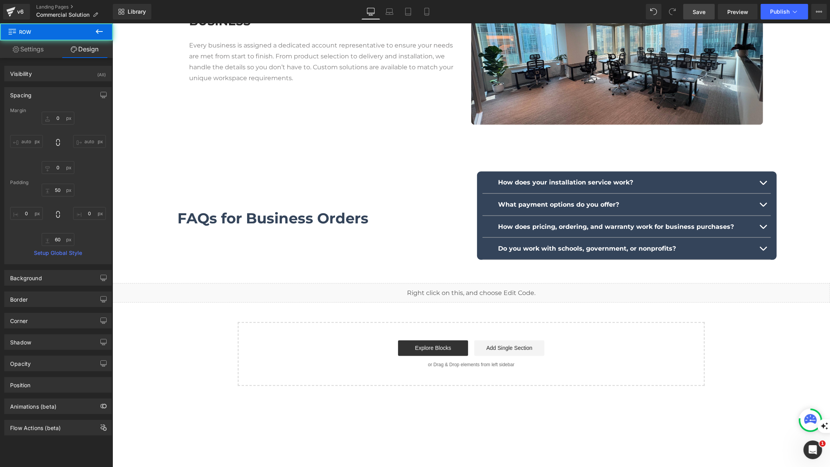
click at [702, 12] on span "Save" at bounding box center [699, 12] width 13 height 8
click at [755, 176] on button "button" at bounding box center [763, 182] width 16 height 22
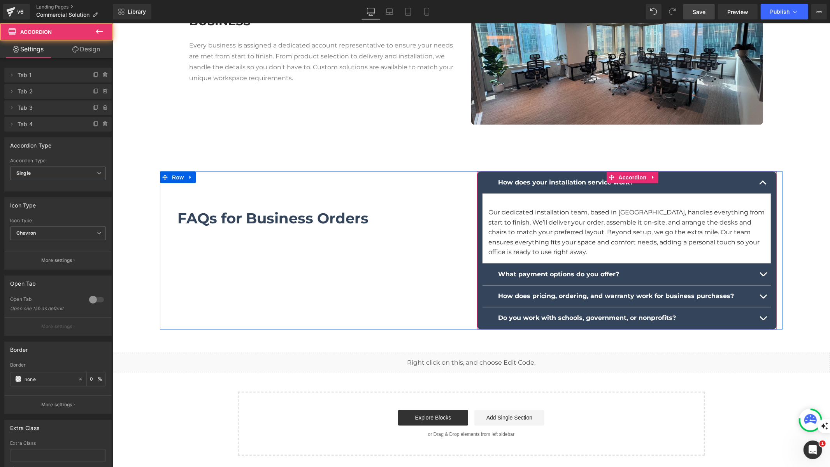
click at [760, 183] on button "button" at bounding box center [763, 182] width 16 height 22
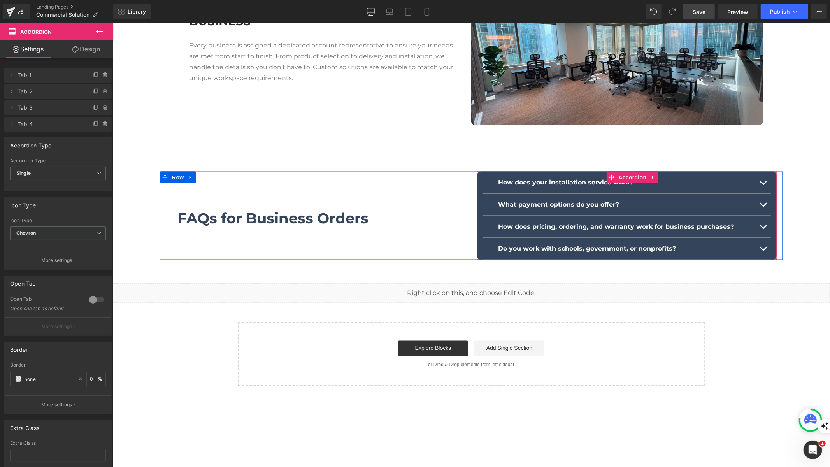
click at [760, 206] on button "button" at bounding box center [763, 204] width 16 height 22
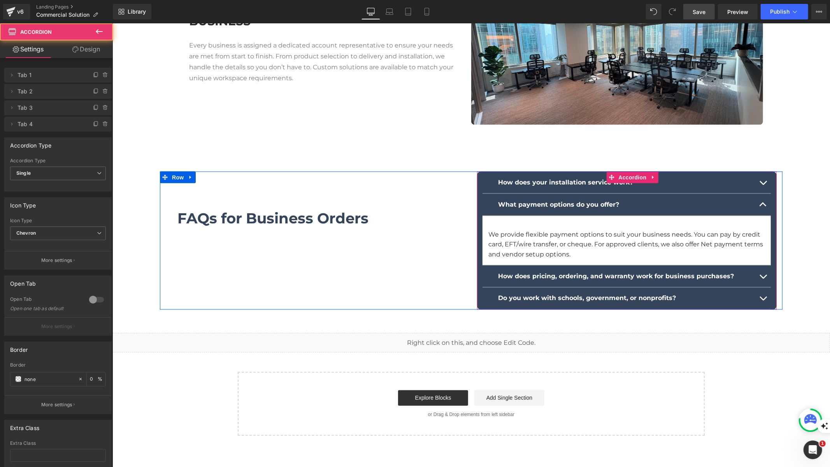
click at [760, 206] on button "button" at bounding box center [763, 204] width 16 height 22
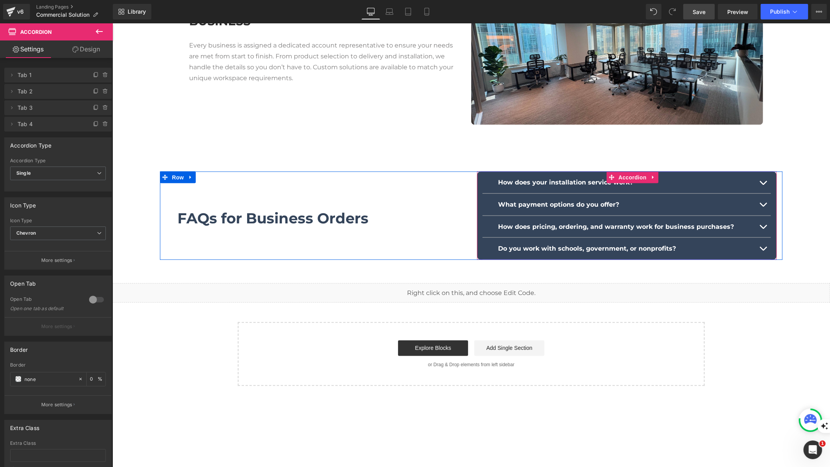
click at [763, 229] on span "button" at bounding box center [763, 229] width 0 height 0
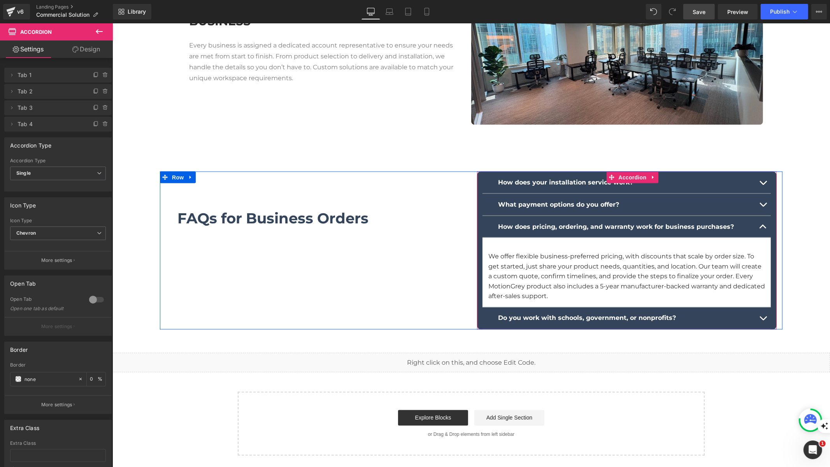
click at [763, 320] on span "button" at bounding box center [763, 320] width 0 height 0
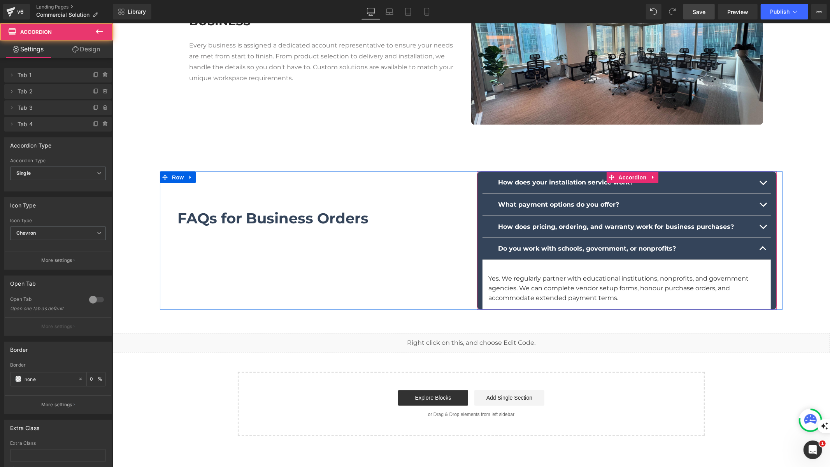
click at [759, 244] on button "button" at bounding box center [763, 248] width 16 height 22
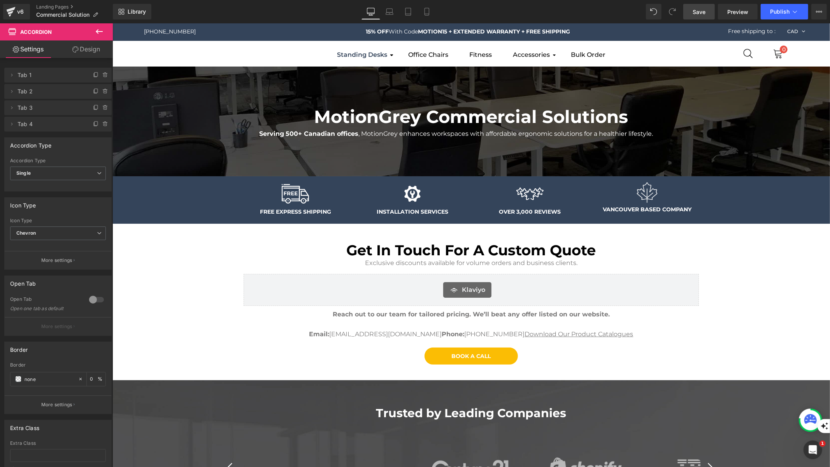
scroll to position [0, 0]
click at [697, 12] on span "Save" at bounding box center [699, 12] width 13 height 8
click at [735, 15] on span "Preview" at bounding box center [738, 12] width 21 height 8
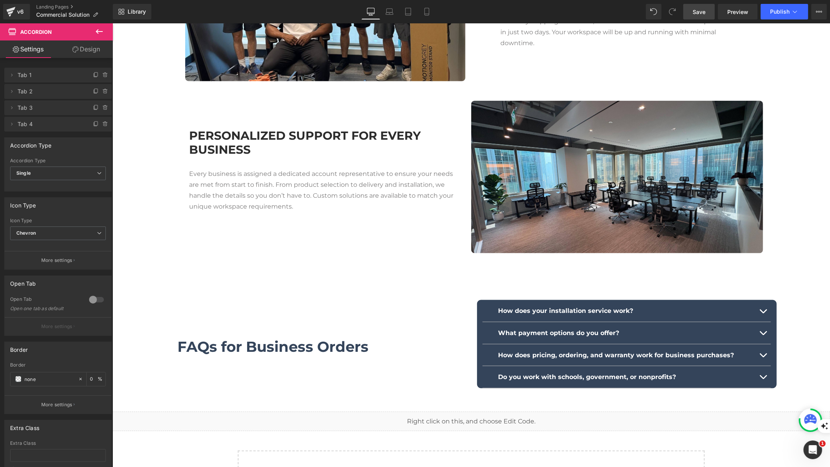
scroll to position [1135, 0]
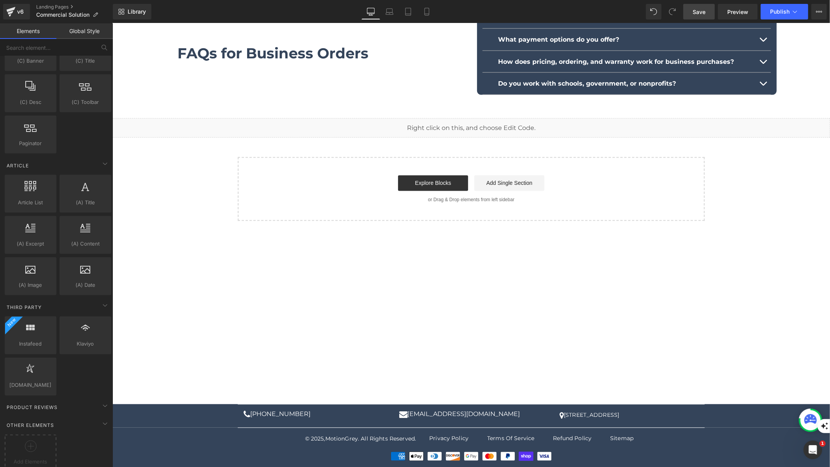
click at [391, 84] on div "FAQs for Business Orders Text Block Row 60px Row How does your installation ser…" at bounding box center [471, 50] width 623 height 88
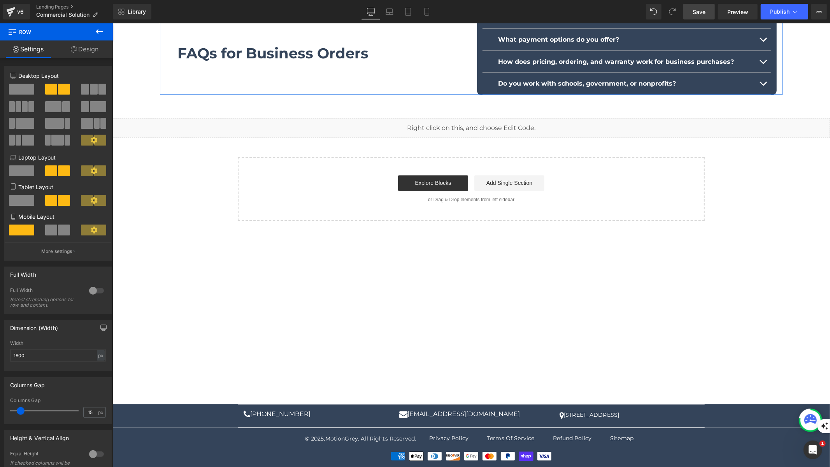
click at [415, 86] on div "FAQs for Business Orders Text Block Row 60px Row How does your installation ser…" at bounding box center [471, 50] width 623 height 88
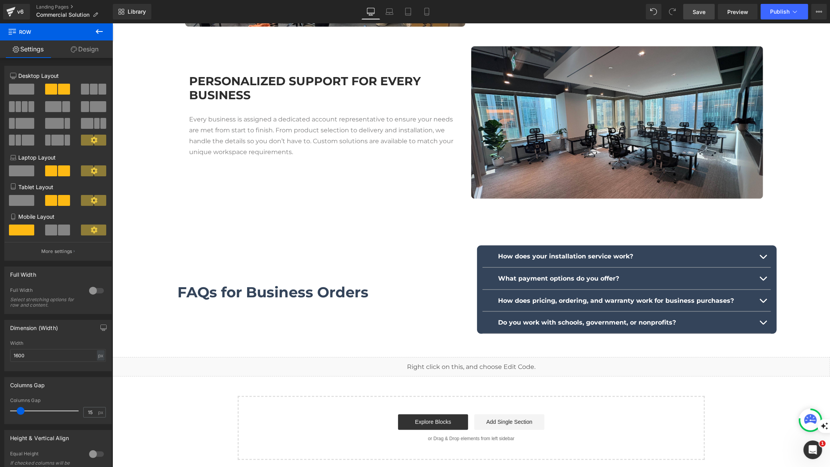
scroll to position [1032, 0]
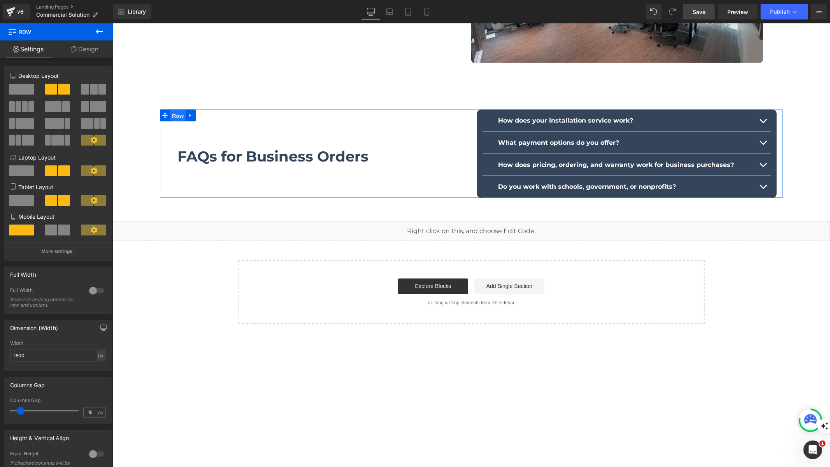
click at [174, 114] on ul "Row" at bounding box center [178, 115] width 36 height 12
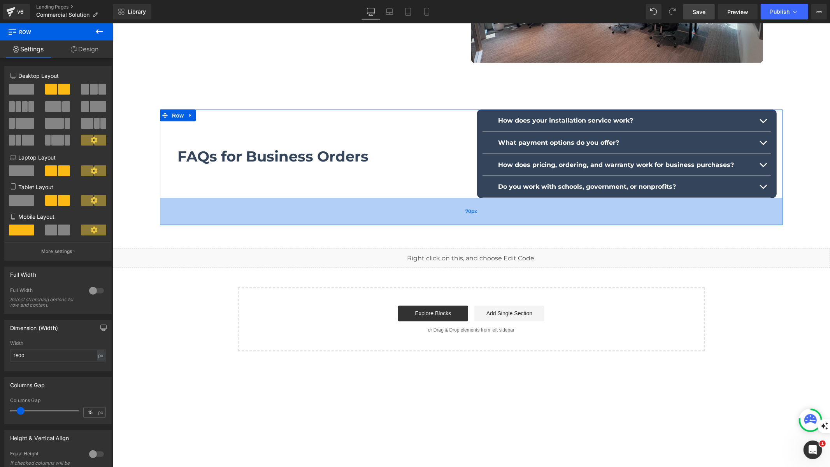
drag, startPoint x: 262, startPoint y: 195, endPoint x: 261, endPoint y: 222, distance: 27.3
click at [261, 222] on div "70px" at bounding box center [471, 211] width 623 height 27
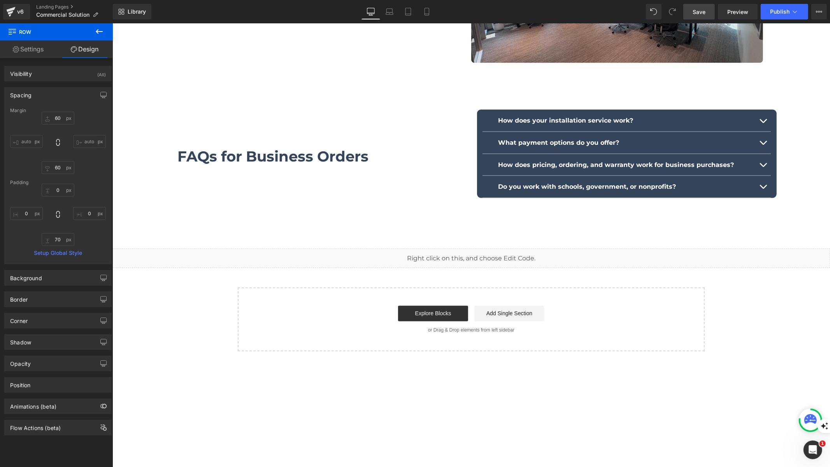
click at [689, 9] on link "Save" at bounding box center [700, 12] width 32 height 16
click at [740, 12] on span "Preview" at bounding box center [738, 12] width 21 height 8
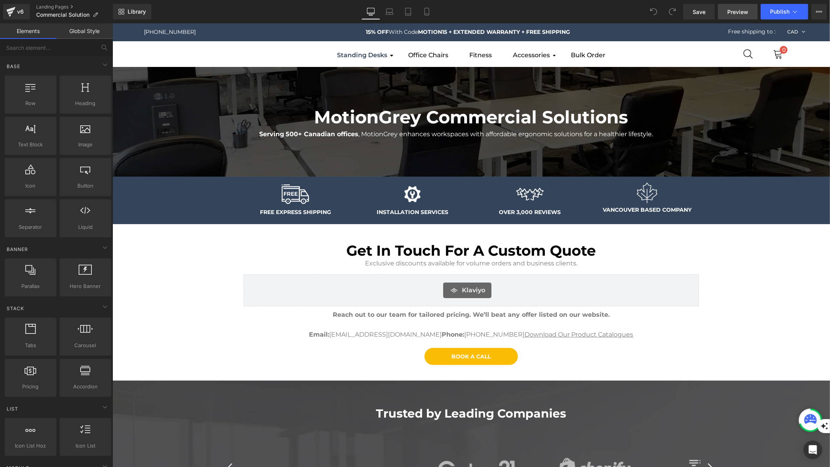
click at [735, 15] on span "Preview" at bounding box center [738, 12] width 21 height 8
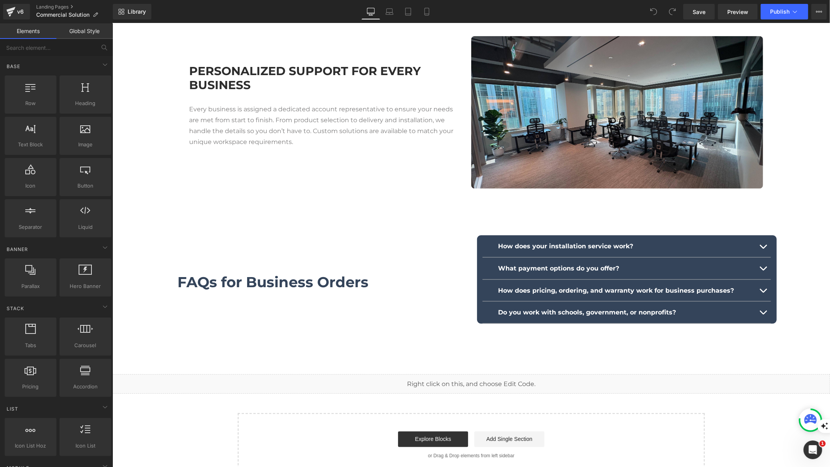
scroll to position [904, 0]
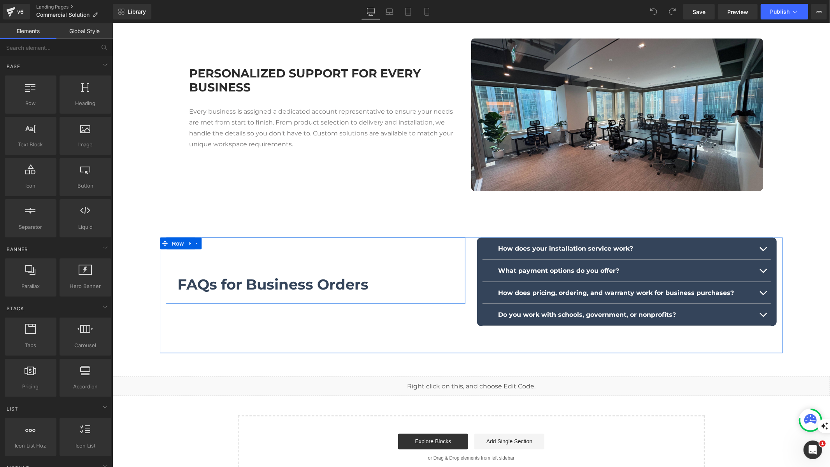
click at [423, 200] on div "PERSONALIZED SUPPORT FOR EVERY BUSINESS Heading Every business is assigned a de…" at bounding box center [471, 117] width 584 height 196
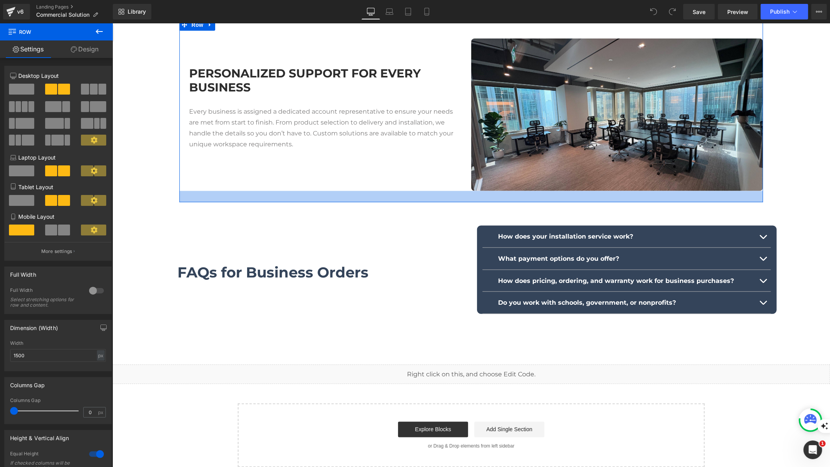
drag, startPoint x: 429, startPoint y: 206, endPoint x: 430, endPoint y: 193, distance: 12.5
click at [430, 193] on div at bounding box center [471, 196] width 584 height 11
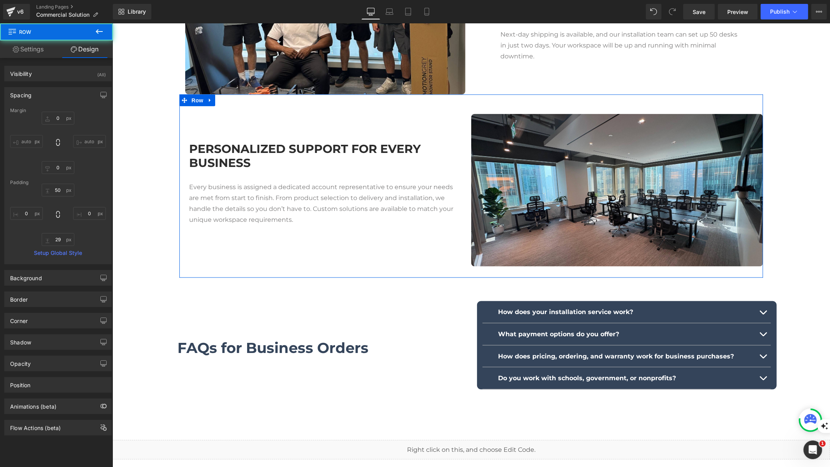
scroll to position [824, 0]
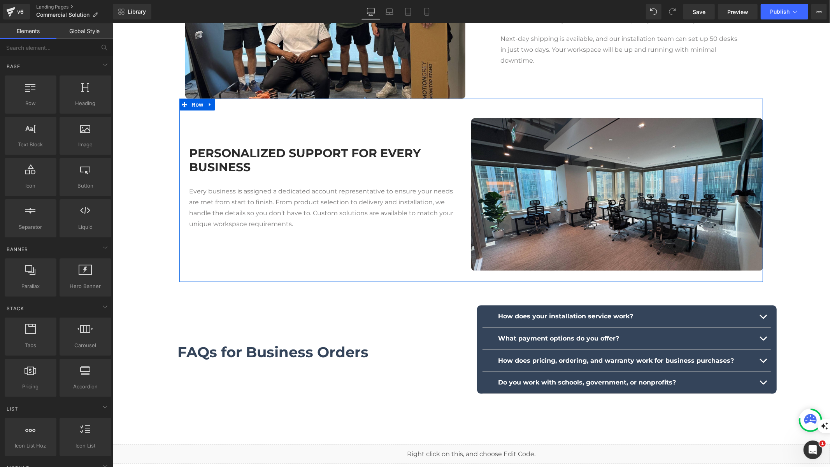
click at [453, 254] on div "PERSONALIZED SUPPORT FOR EVERY BUSINESS Heading Every business is assigned a de…" at bounding box center [325, 194] width 292 height 153
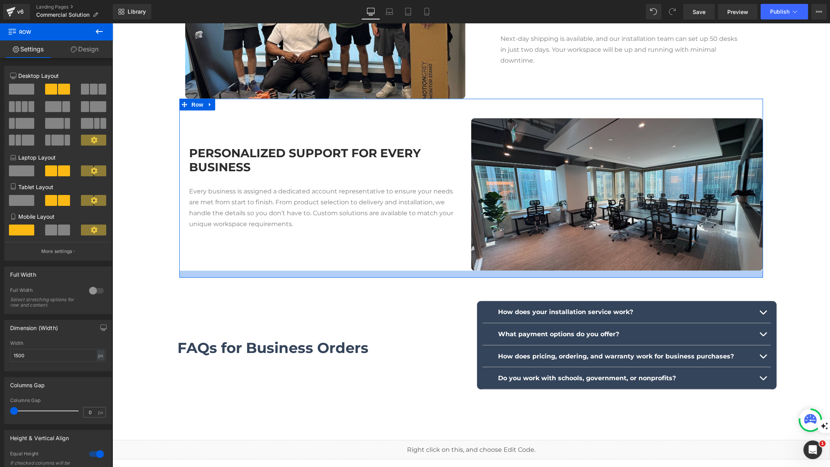
drag, startPoint x: 458, startPoint y: 279, endPoint x: 458, endPoint y: 274, distance: 4.3
click at [458, 274] on div at bounding box center [471, 274] width 584 height 7
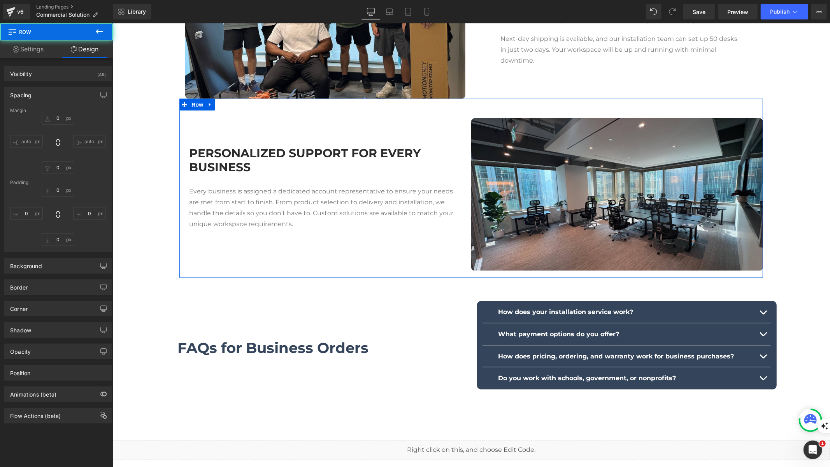
type input "0"
type input "50"
type input "0"
type input "18"
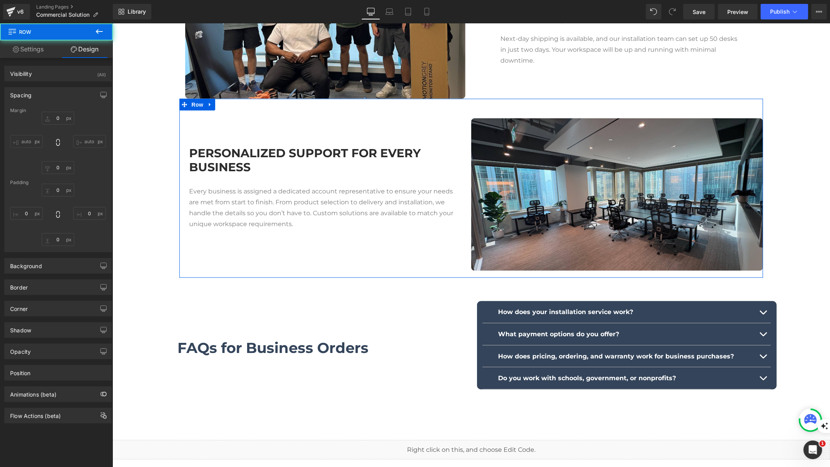
type input "0"
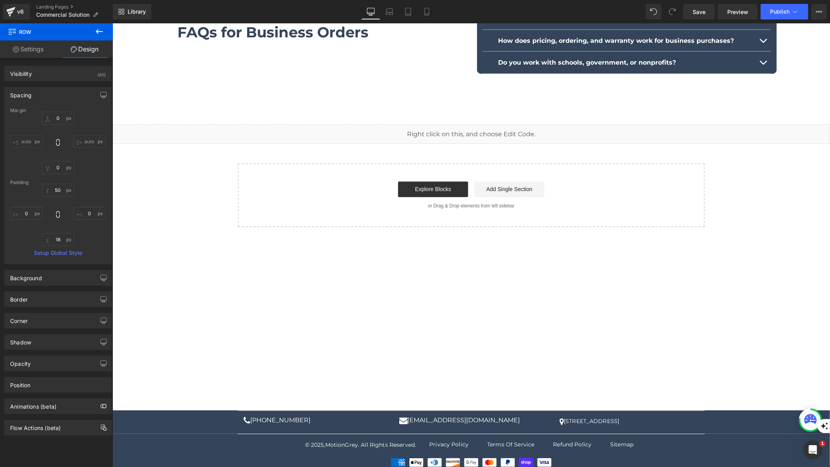
scroll to position [1146, 0]
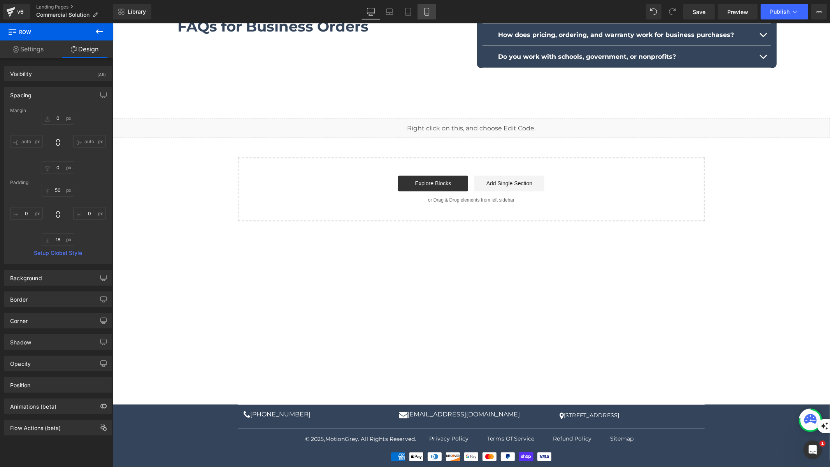
click at [424, 11] on icon at bounding box center [427, 12] width 8 height 8
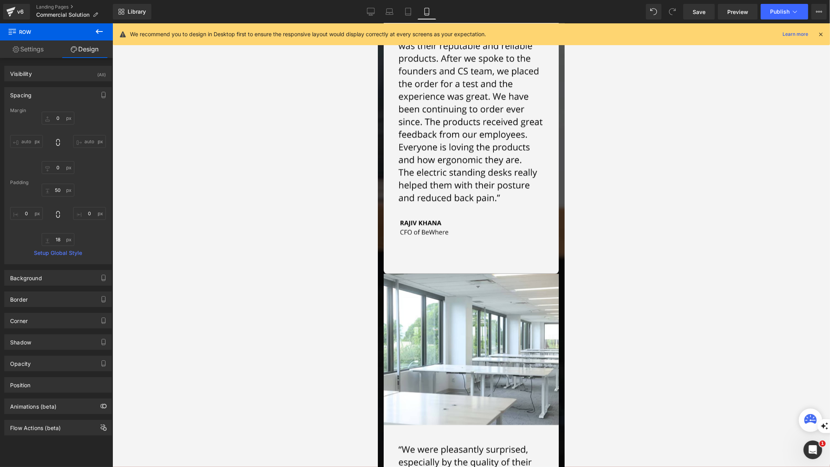
type input "0"
type input "30"
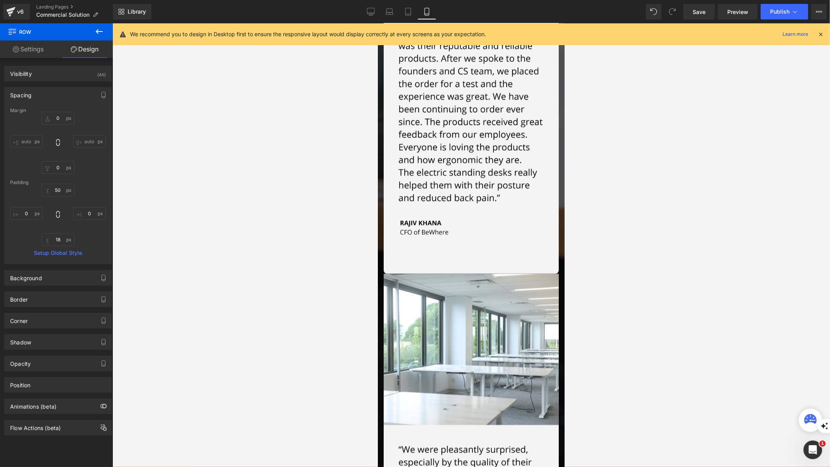
type input "0"
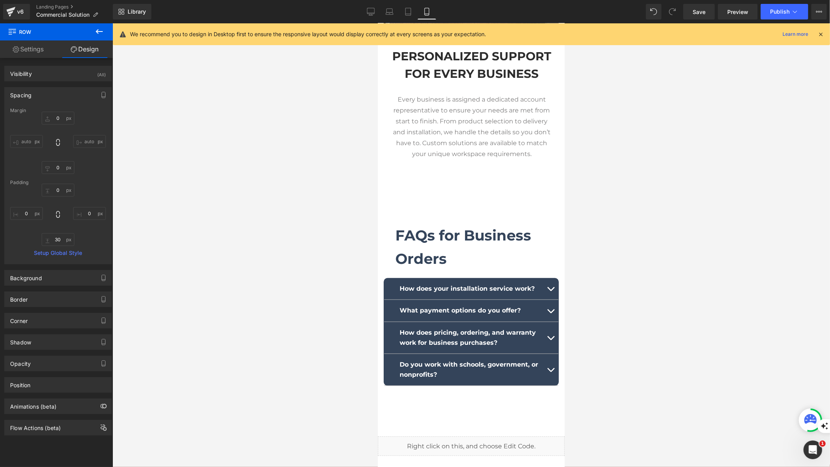
scroll to position [1333, 0]
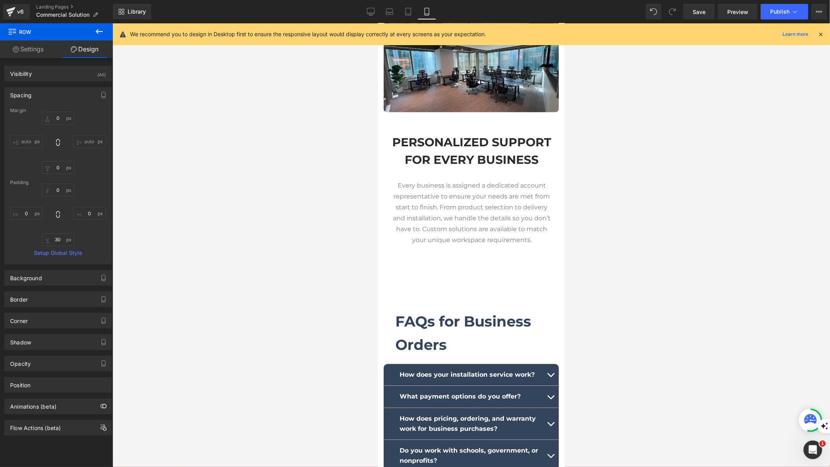
drag, startPoint x: 457, startPoint y: 255, endPoint x: 459, endPoint y: 259, distance: 4.0
click at [457, 253] on div "Every business is assigned a dedicated account representative to ensure your ne…" at bounding box center [471, 216] width 159 height 73
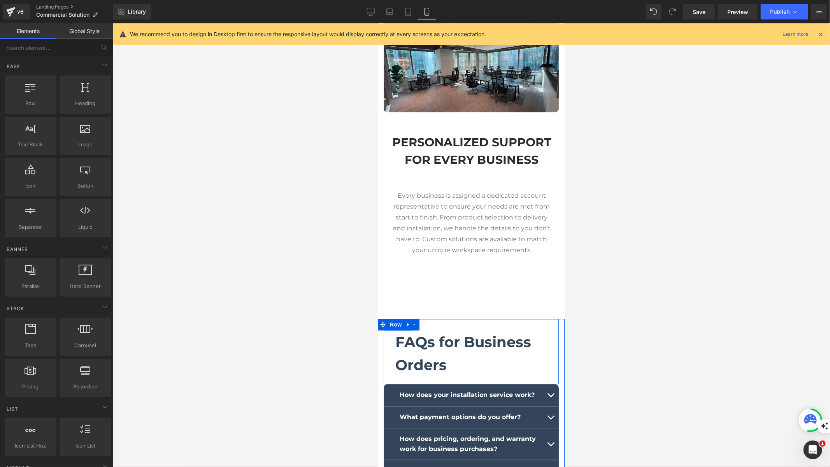
click at [461, 329] on div "FAQs for Business Orders Text Block Row Row" at bounding box center [470, 350] width 175 height 65
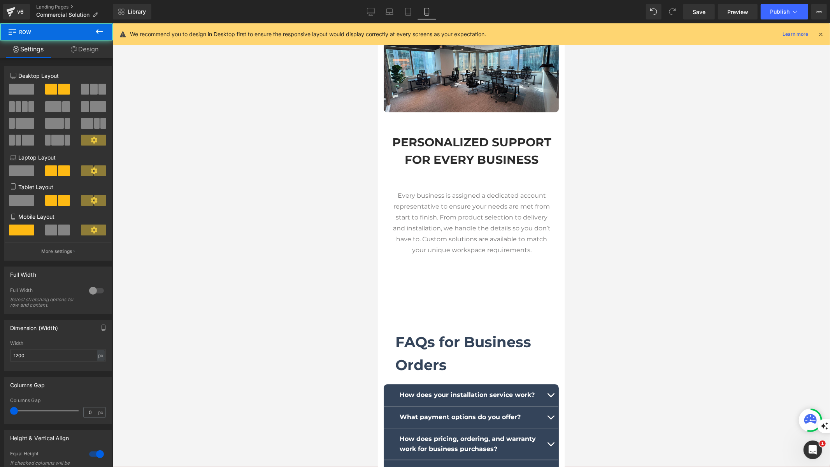
click at [378, 23] on div at bounding box center [378, 23] width 0 height 0
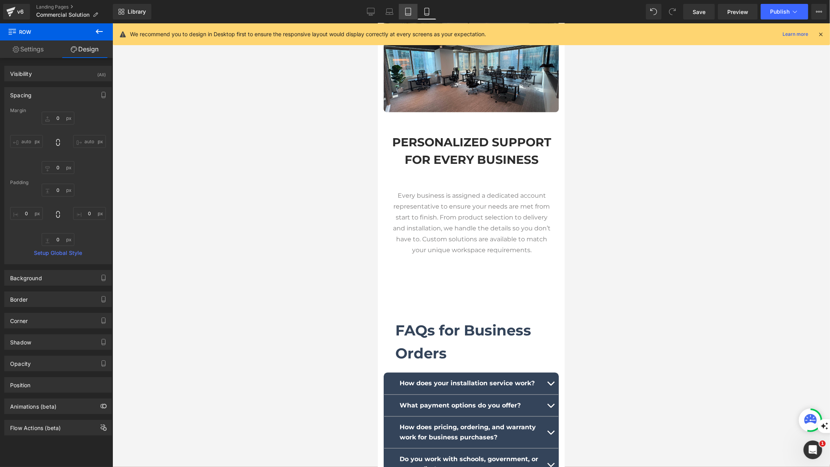
click at [404, 11] on link "Tablet" at bounding box center [408, 12] width 19 height 16
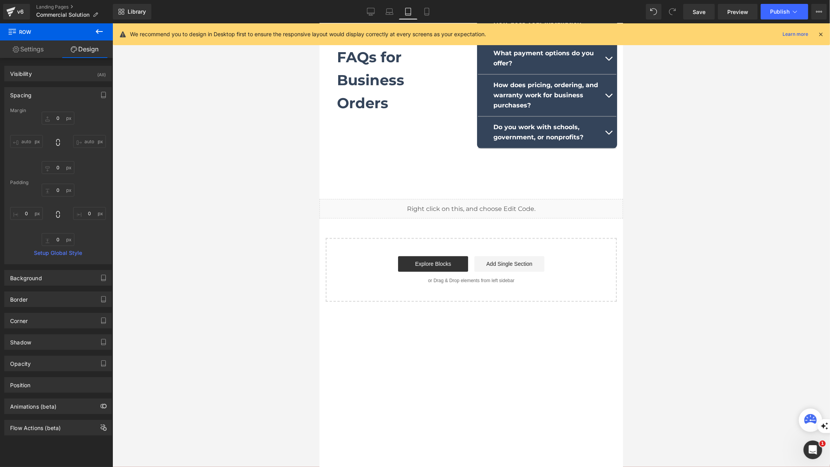
type input "0"
type input "30"
type input "0"
type input "30"
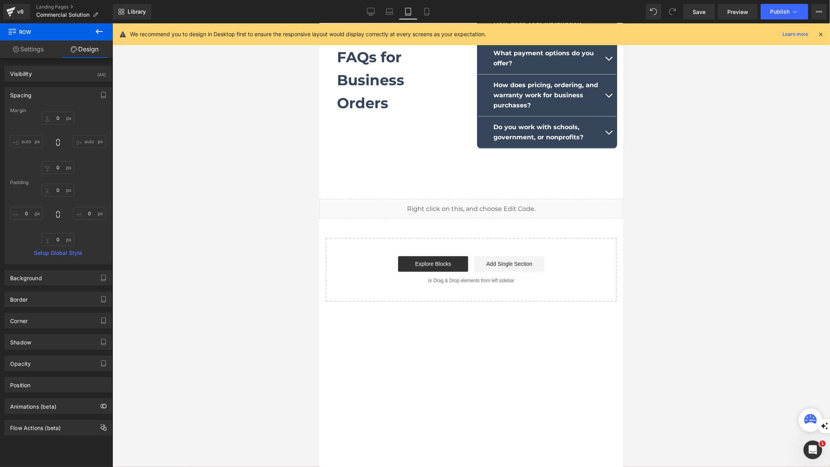
type input "0"
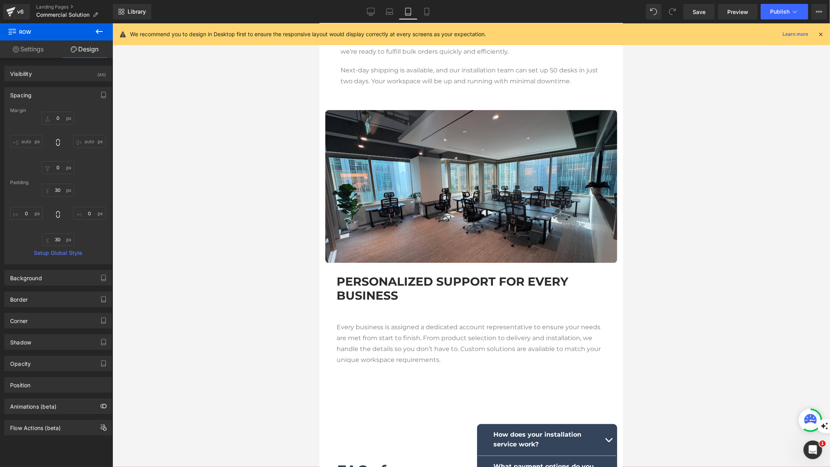
scroll to position [843, 0]
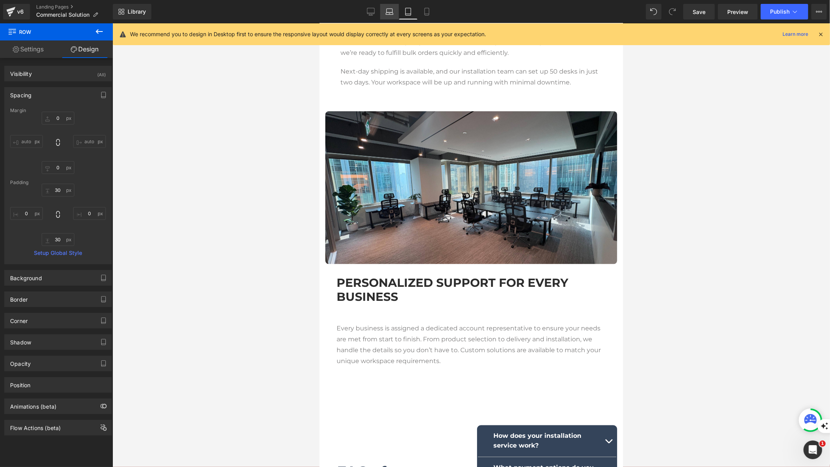
click at [387, 16] on link "Laptop" at bounding box center [389, 12] width 19 height 16
type input "0"
type input "30"
type input "0"
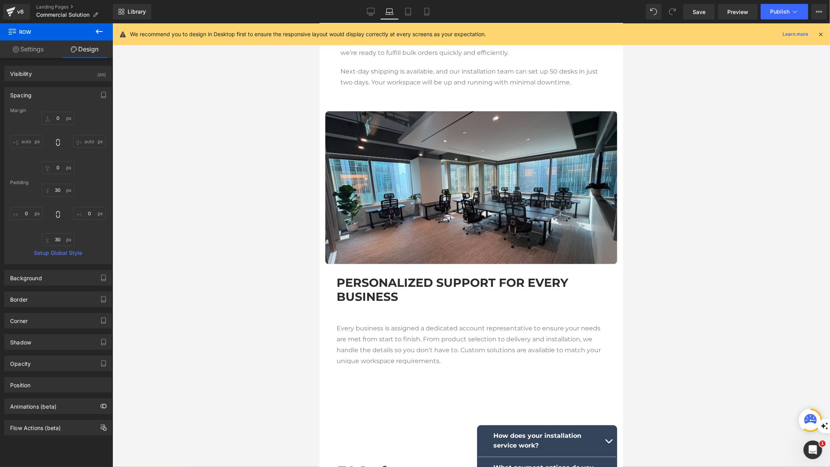
type input "30"
type input "0"
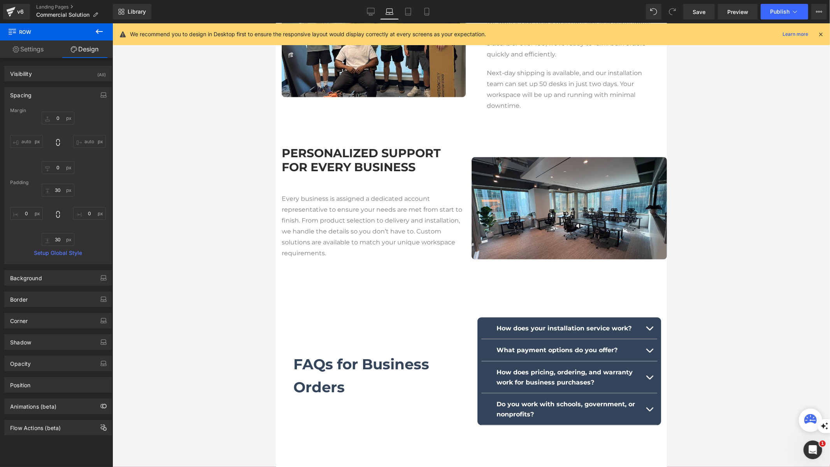
scroll to position [869, 0]
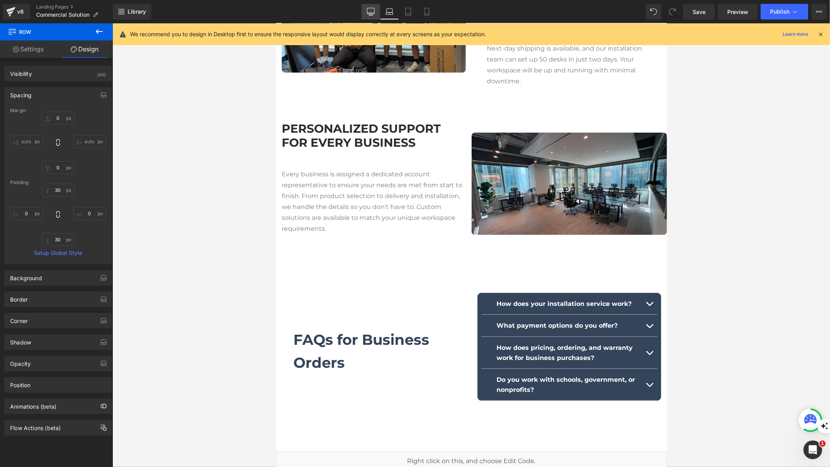
click at [372, 11] on icon at bounding box center [371, 12] width 8 height 8
type input "0"
type input "50"
type input "0"
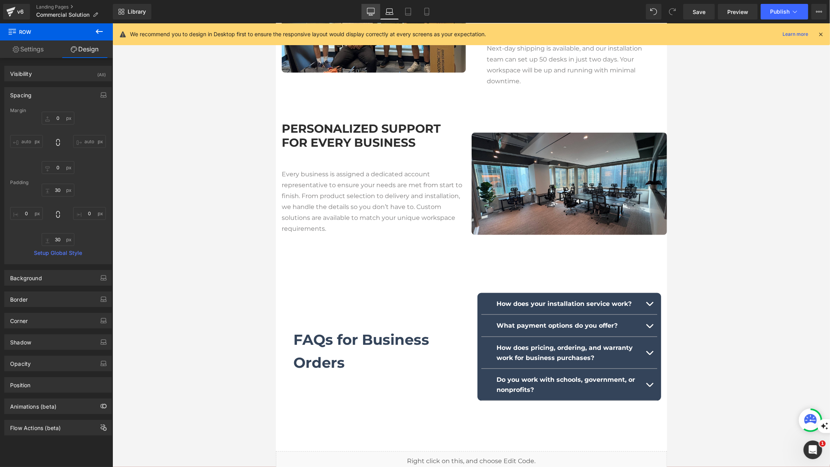
type input "18"
type input "0"
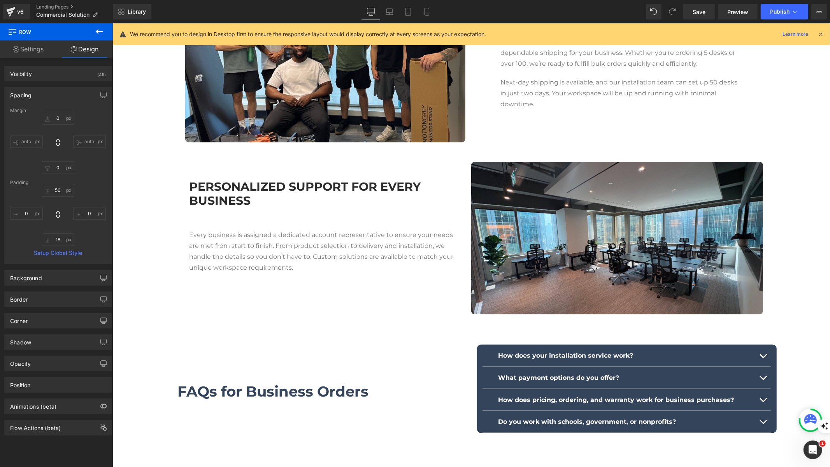
scroll to position [825, 0]
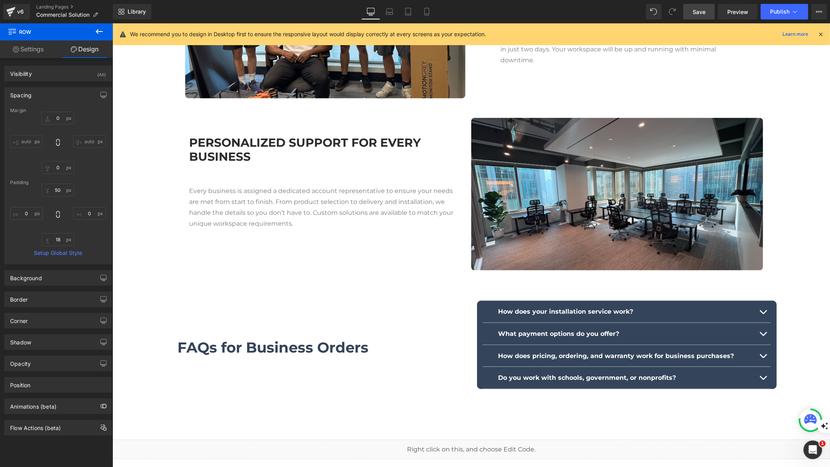
click at [704, 10] on span "Save" at bounding box center [699, 12] width 13 height 8
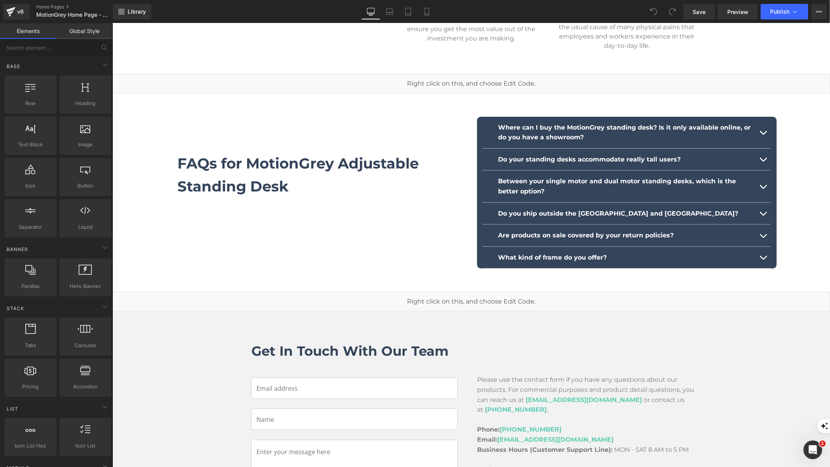
scroll to position [2694, 0]
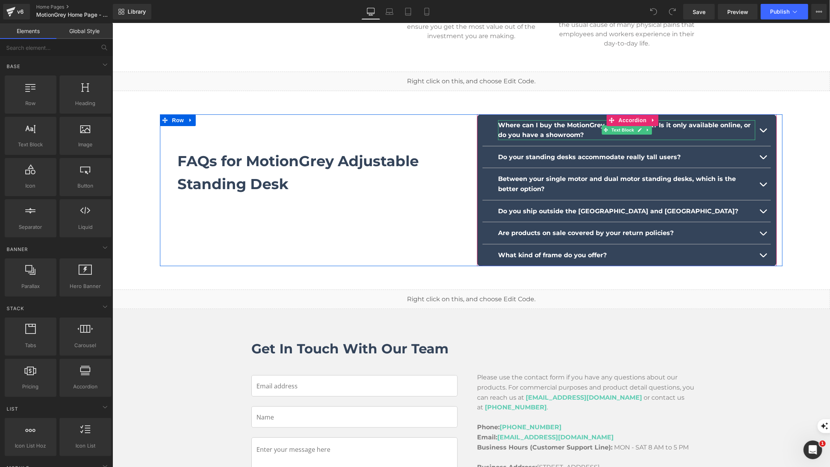
click at [572, 121] on b "Where can I buy the MotionGrey standing desk? Is it only available online, or d…" at bounding box center [624, 130] width 253 height 18
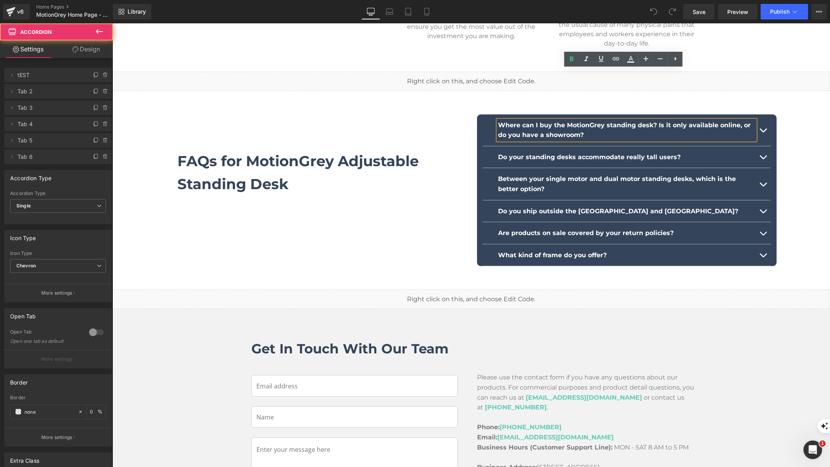
click at [762, 114] on button "button" at bounding box center [763, 130] width 16 height 32
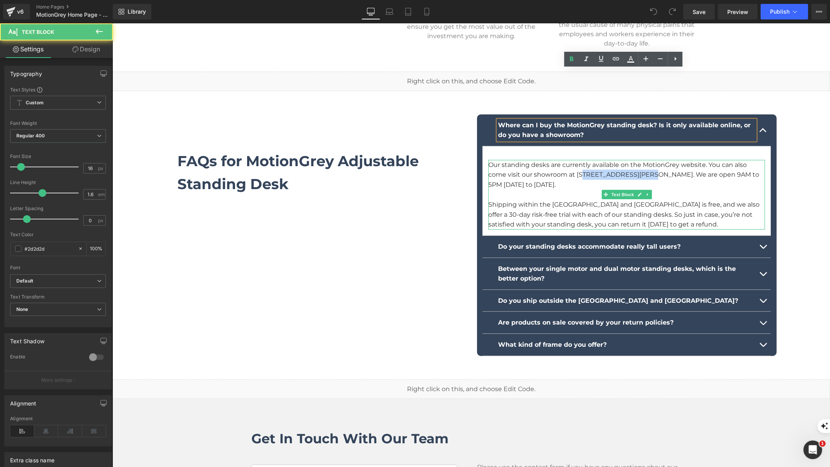
drag, startPoint x: 579, startPoint y: 124, endPoint x: 643, endPoint y: 128, distance: 64.3
click at [644, 160] on p "Our standing desks are currently available on the MotionGrey website. You can a…" at bounding box center [626, 175] width 277 height 30
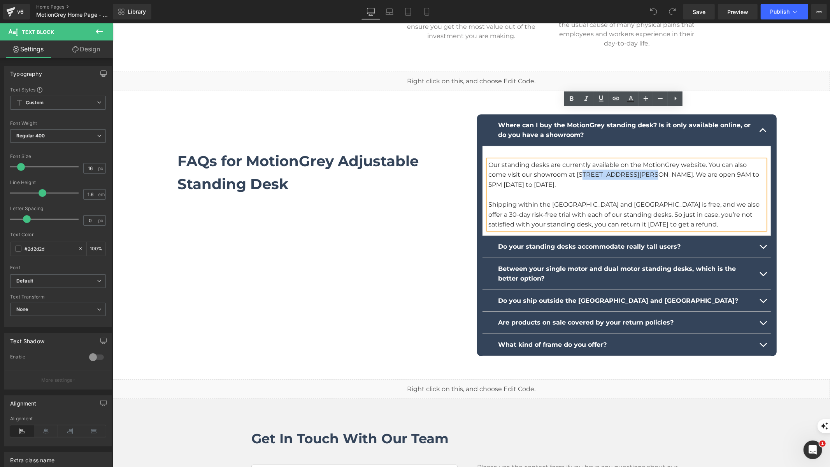
click at [584, 160] on p "Our standing desks are currently available on the MotionGrey website. You can a…" at bounding box center [626, 175] width 277 height 30
drag, startPoint x: 579, startPoint y: 122, endPoint x: 715, endPoint y: 124, distance: 136.3
click at [715, 160] on p "Our standing desks are currently available on the MotionGrey website. You can a…" at bounding box center [626, 175] width 277 height 30
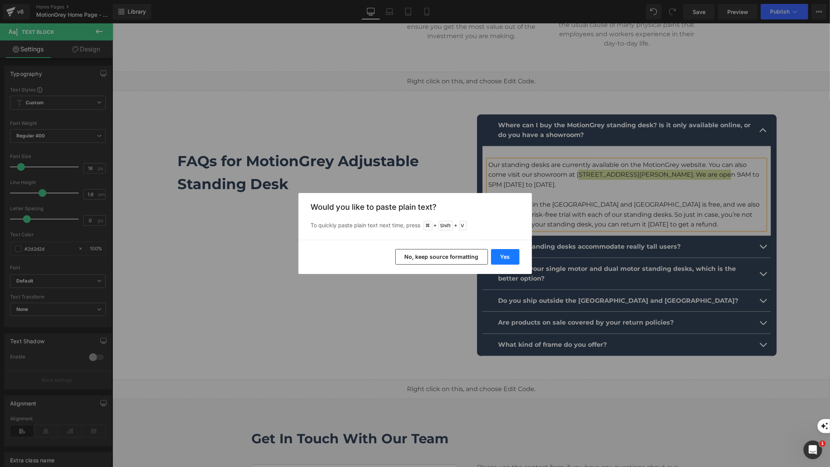
click at [502, 254] on button "Yes" at bounding box center [505, 257] width 28 height 16
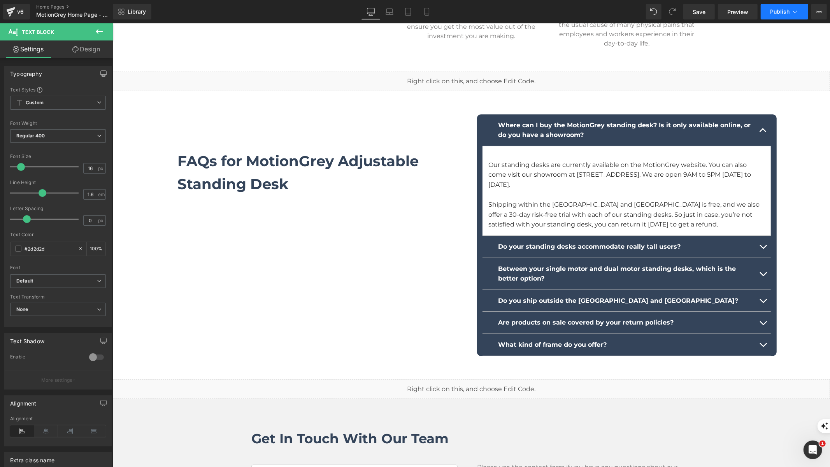
click at [772, 12] on span "Publish" at bounding box center [779, 12] width 19 height 6
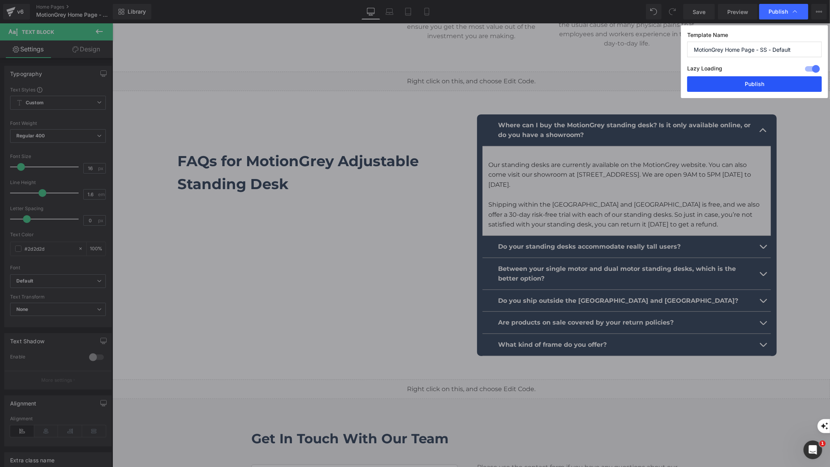
click at [759, 85] on button "Publish" at bounding box center [755, 84] width 135 height 16
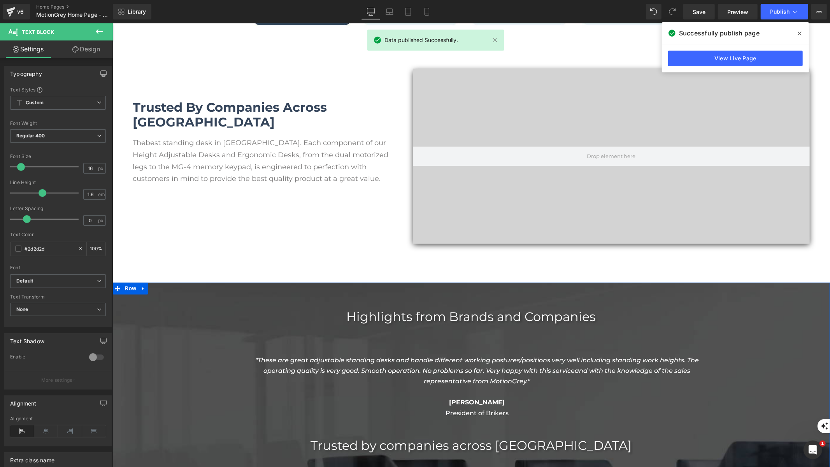
scroll to position [1050, 0]
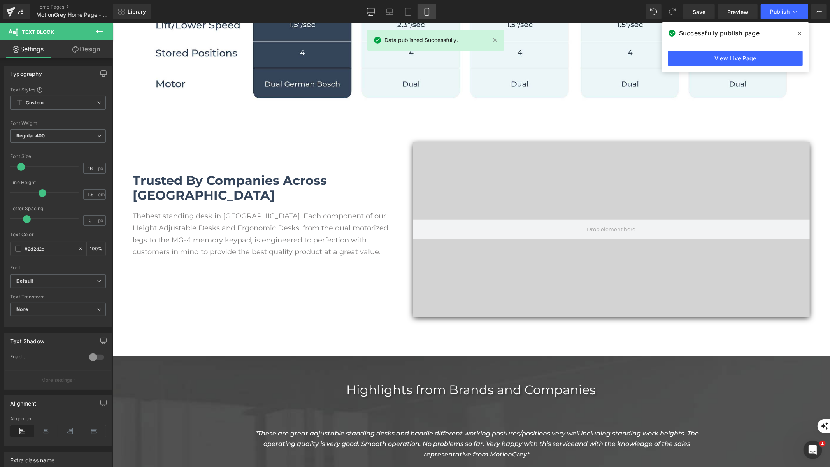
click at [421, 11] on link "Mobile" at bounding box center [427, 12] width 19 height 16
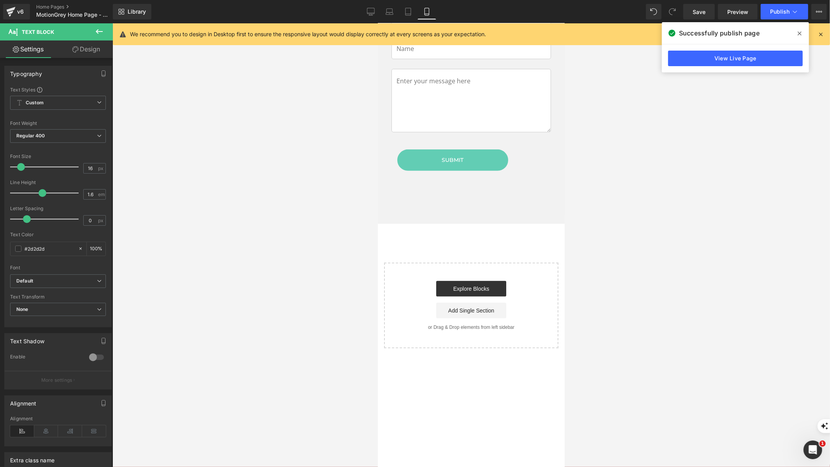
scroll to position [5417, 0]
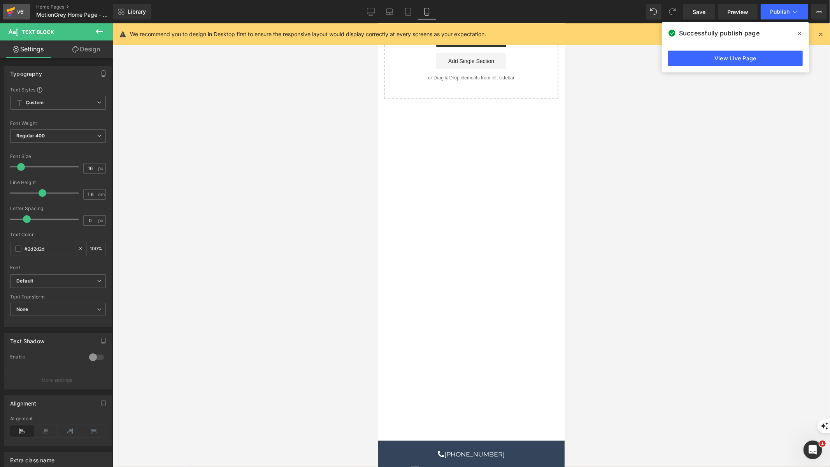
click at [21, 9] on div "v6" at bounding box center [21, 12] width 10 height 10
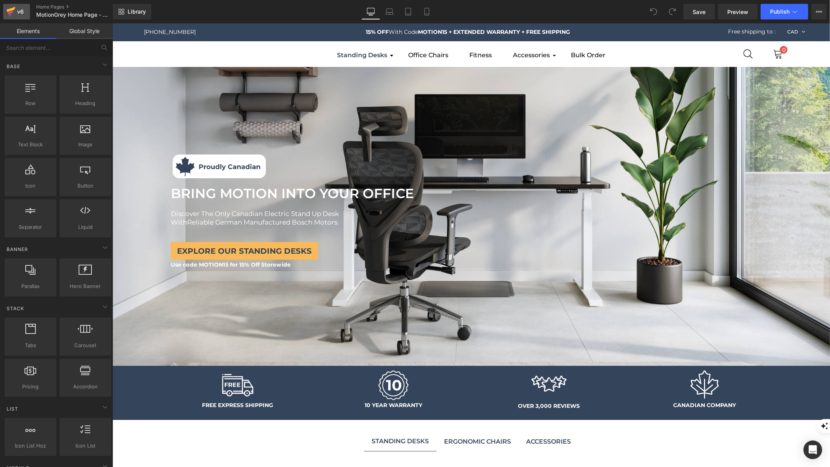
click at [22, 12] on div "v6" at bounding box center [21, 12] width 10 height 10
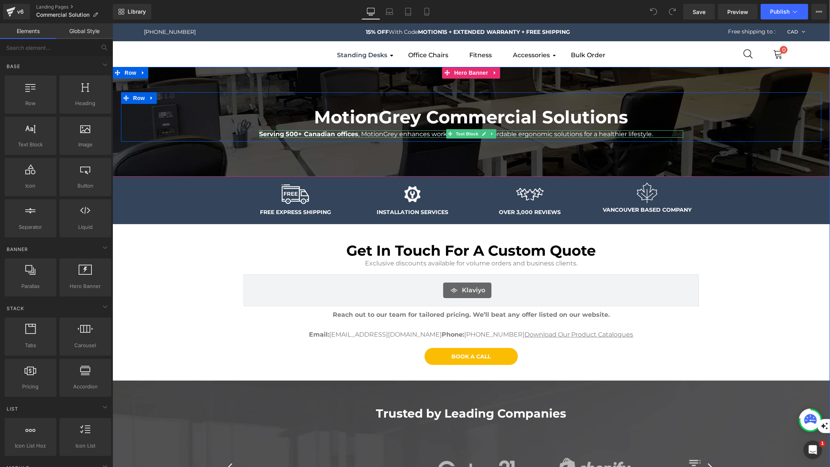
click at [285, 134] on span "500+ Canadian offices" at bounding box center [321, 133] width 73 height 7
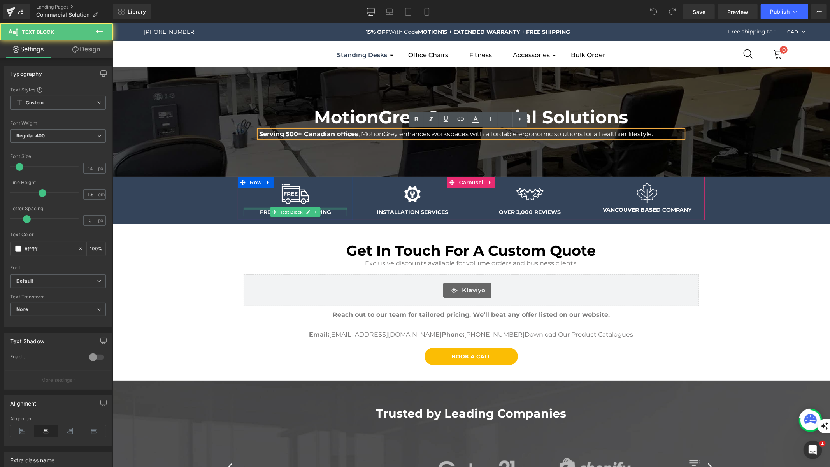
click at [326, 209] on div at bounding box center [295, 209] width 104 height 2
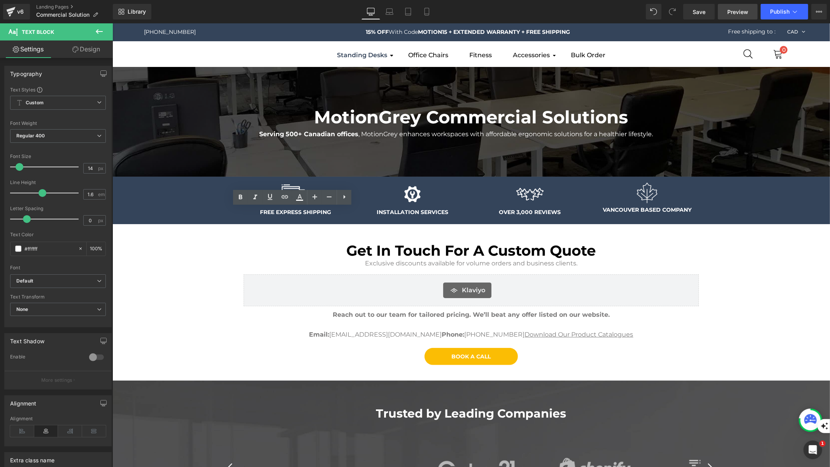
click at [734, 17] on link "Preview" at bounding box center [738, 12] width 40 height 16
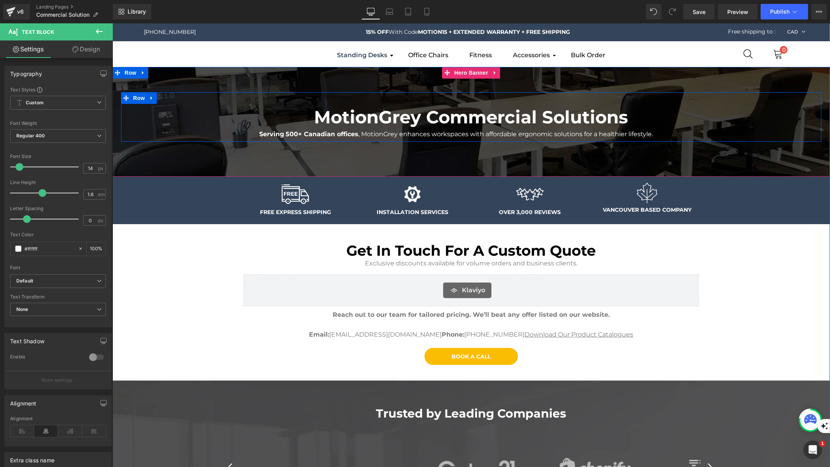
click at [316, 135] on div "Serving 500+ Canadian offices , MotionGrey enhances workspaces with affordable …" at bounding box center [471, 133] width 424 height 7
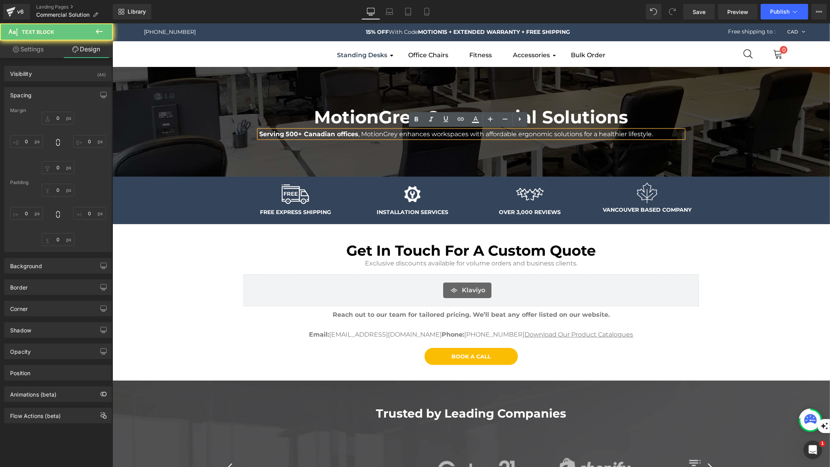
type input "0"
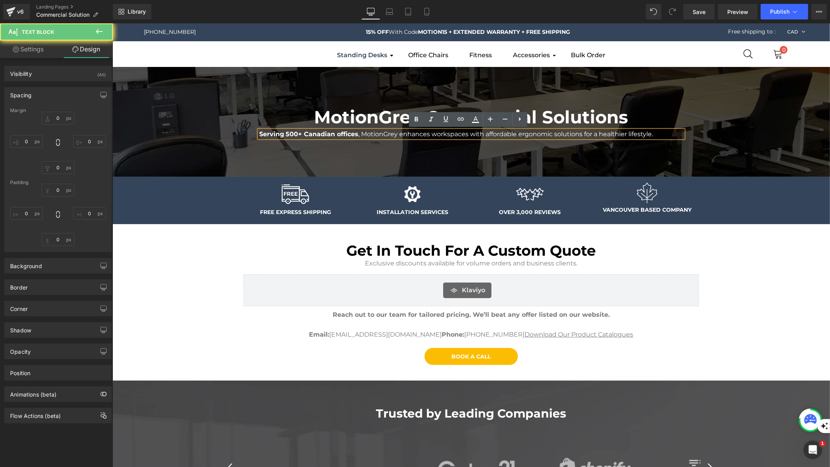
type input "0"
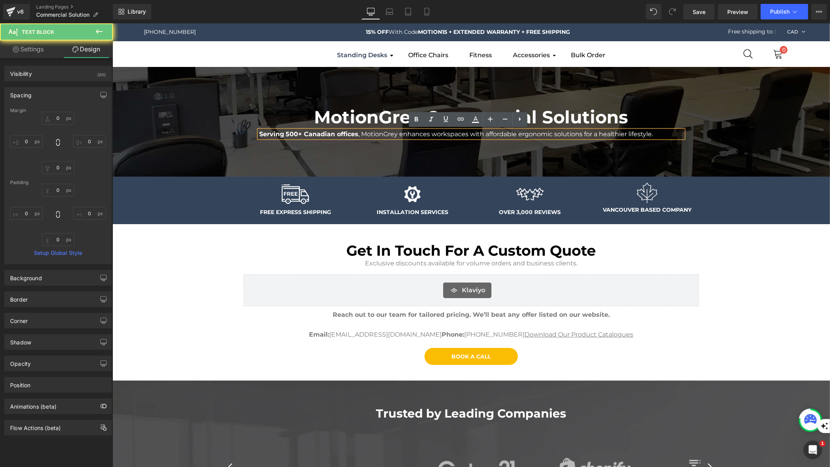
click at [285, 133] on span "500+ Canadian offices" at bounding box center [321, 133] width 73 height 7
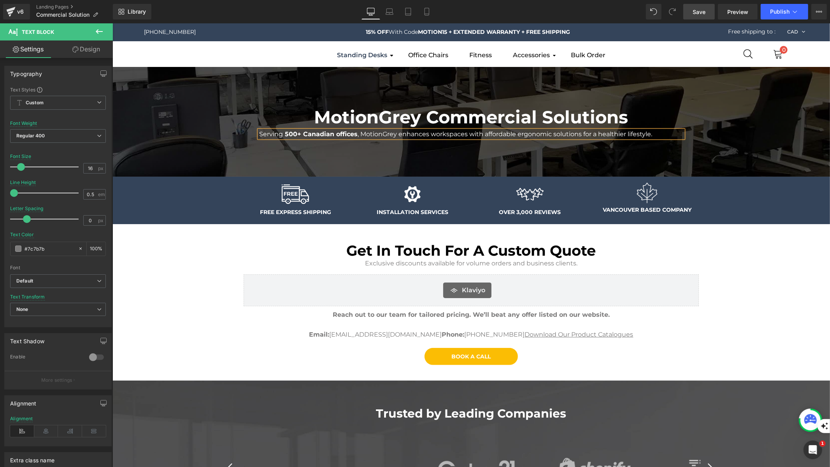
click at [699, 16] on link "Save" at bounding box center [700, 12] width 32 height 16
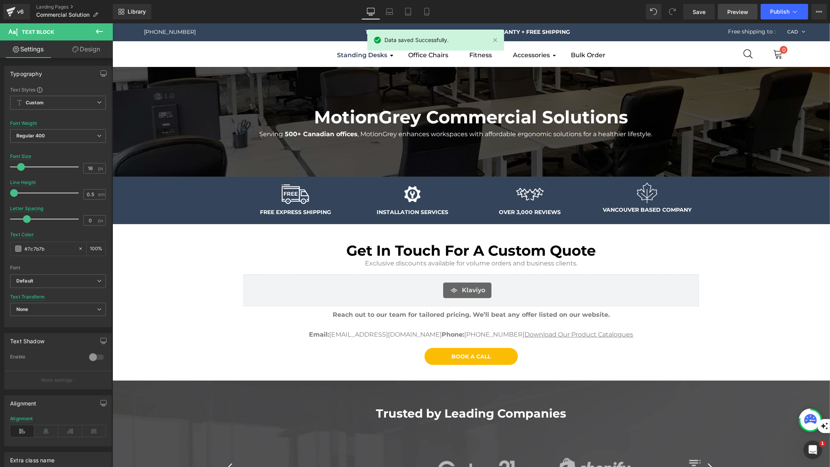
click at [740, 13] on span "Preview" at bounding box center [738, 12] width 21 height 8
click at [787, 9] on span "Publish" at bounding box center [779, 12] width 19 height 6
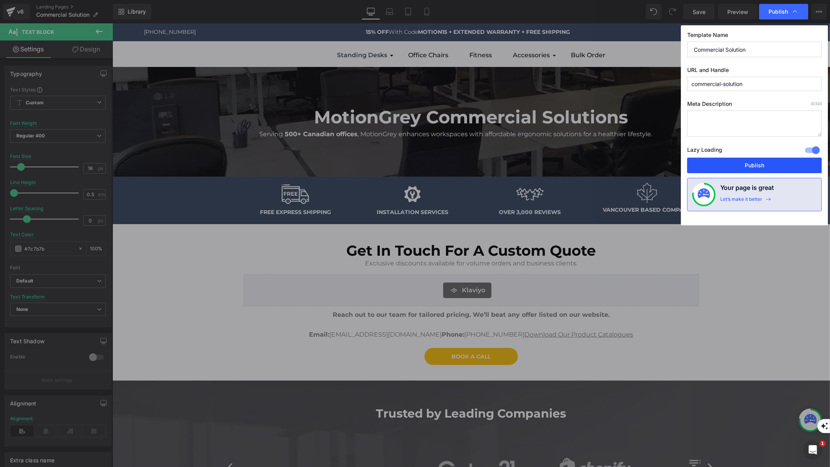
click at [753, 165] on button "Publish" at bounding box center [755, 166] width 135 height 16
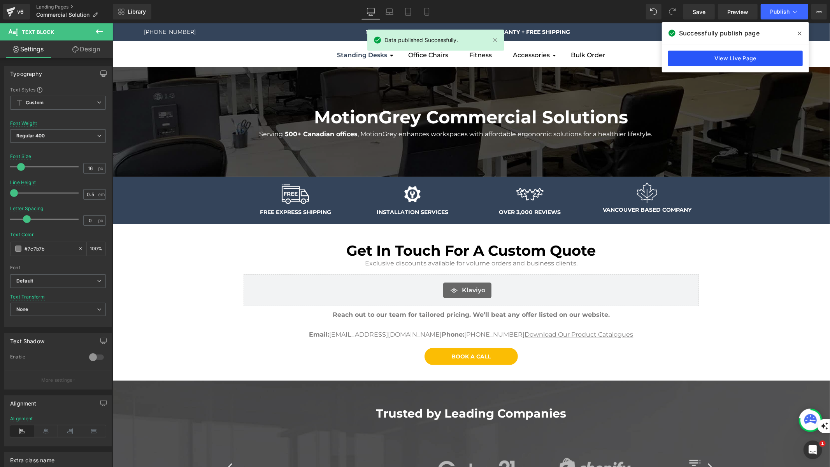
click at [727, 60] on link "View Live Page" at bounding box center [735, 59] width 135 height 16
